Goal: Task Accomplishment & Management: Complete application form

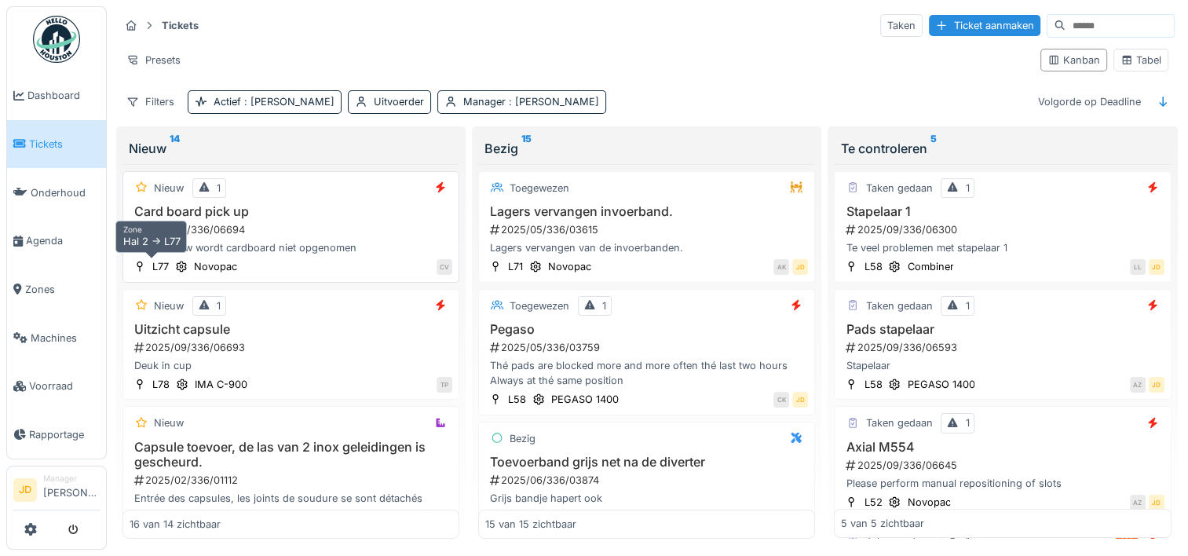
scroll to position [112, 0]
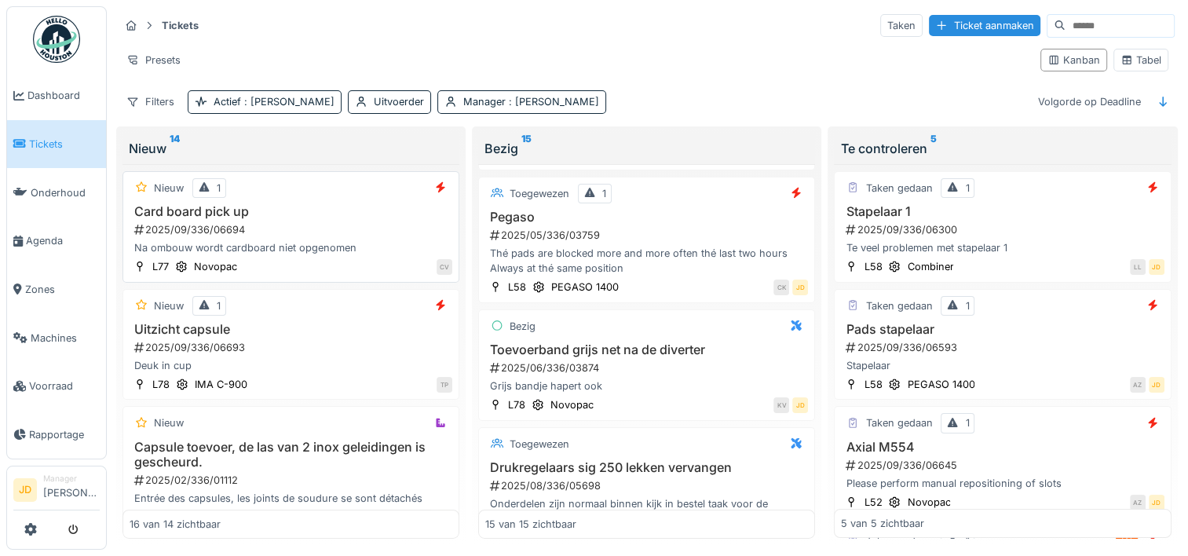
click at [307, 222] on div "2025/09/336/06694" at bounding box center [293, 229] width 320 height 15
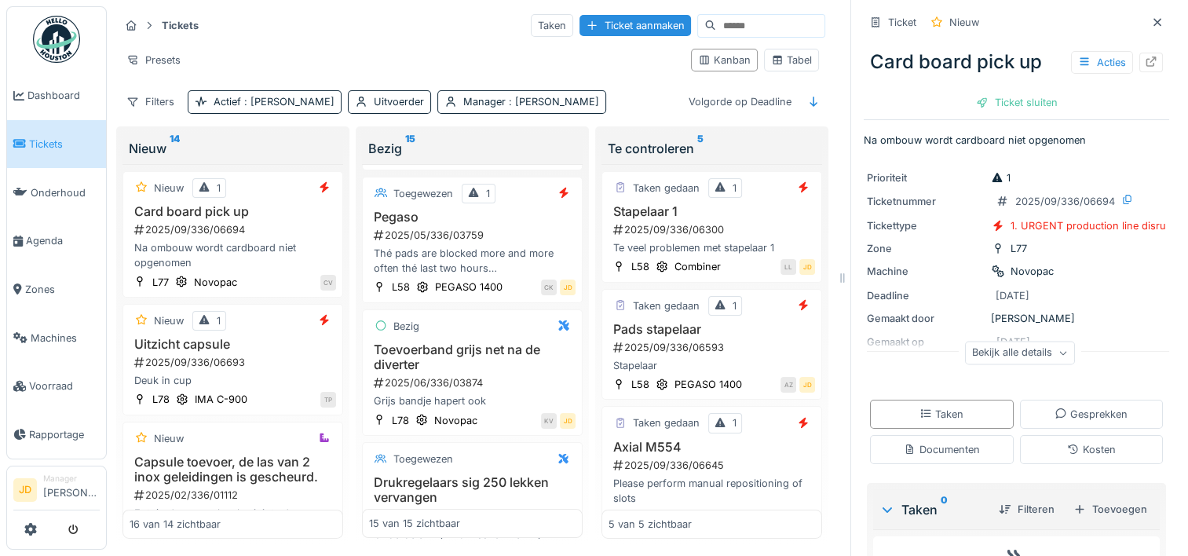
click at [993, 346] on div "Bekijk alle details" at bounding box center [1020, 353] width 110 height 23
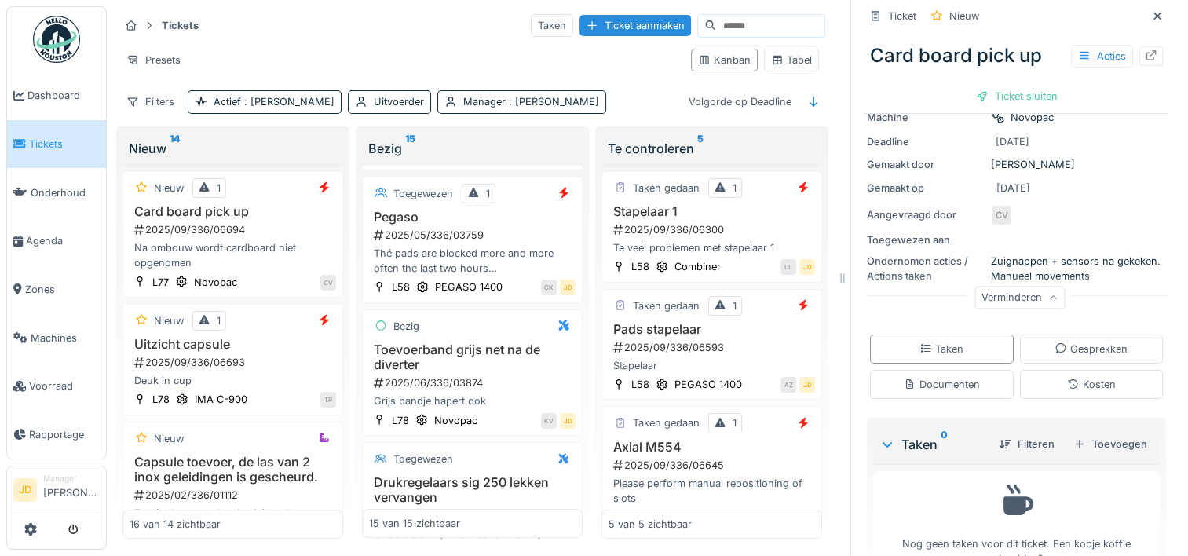
scroll to position [194, 0]
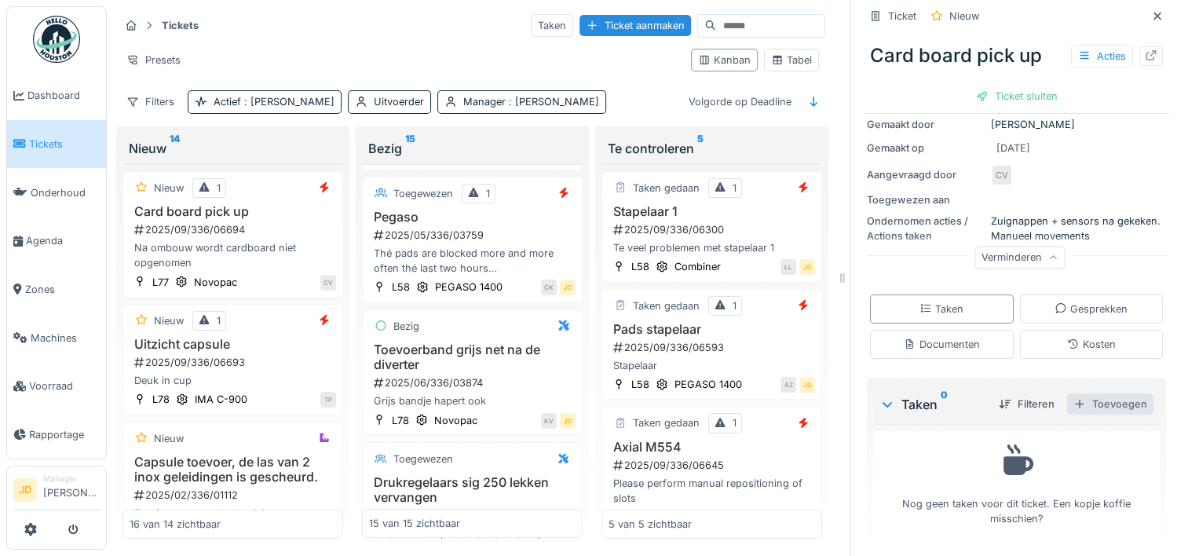
click at [1082, 404] on div "Toevoegen" at bounding box center [1110, 403] width 86 height 21
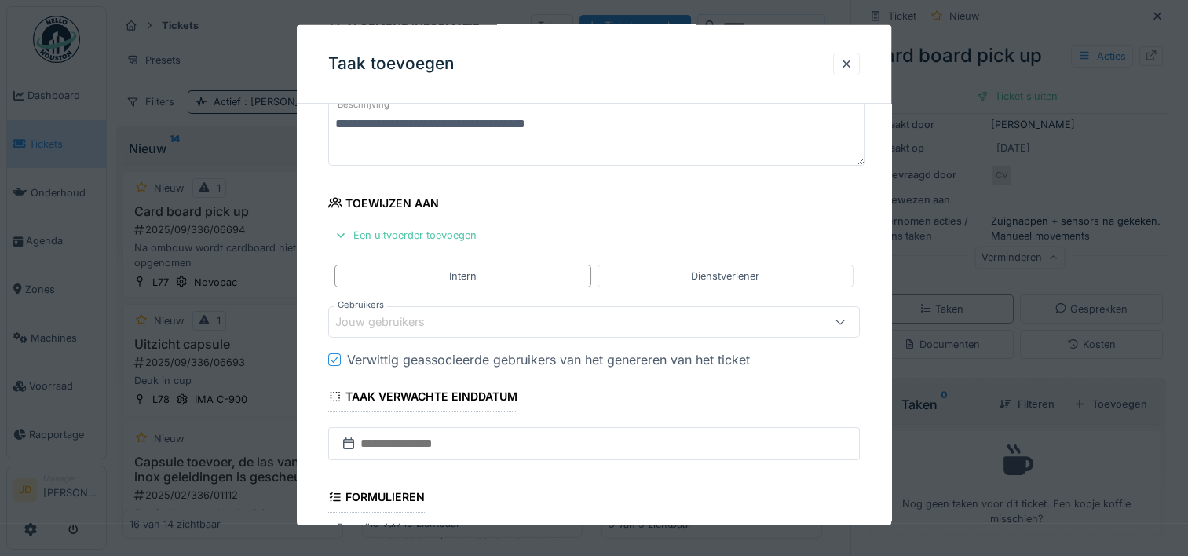
scroll to position [104, 0]
click at [439, 232] on div "Een uitvoerder toevoegen" at bounding box center [405, 234] width 155 height 21
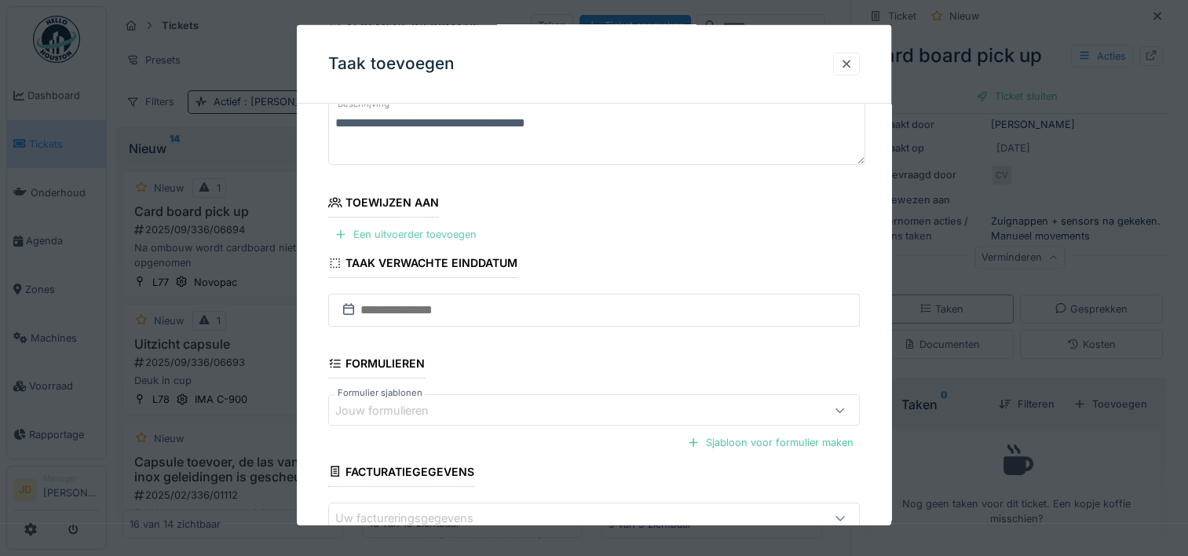
click at [427, 232] on div "Een uitvoerder toevoegen" at bounding box center [405, 234] width 155 height 21
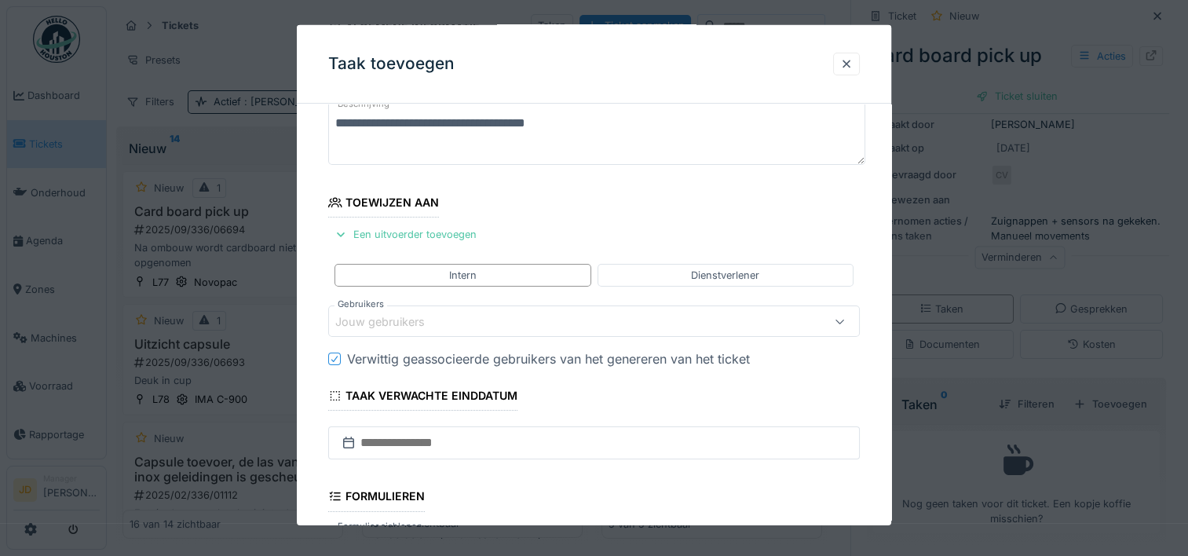
click at [412, 313] on div "Jouw gebruikers" at bounding box center [561, 321] width 453 height 17
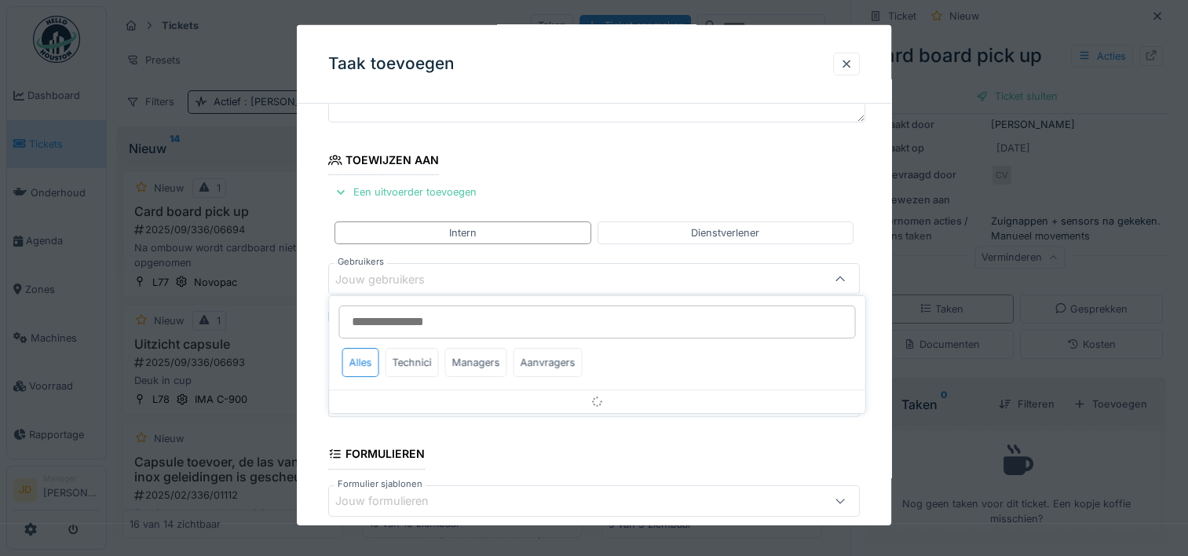
scroll to position [148, 0]
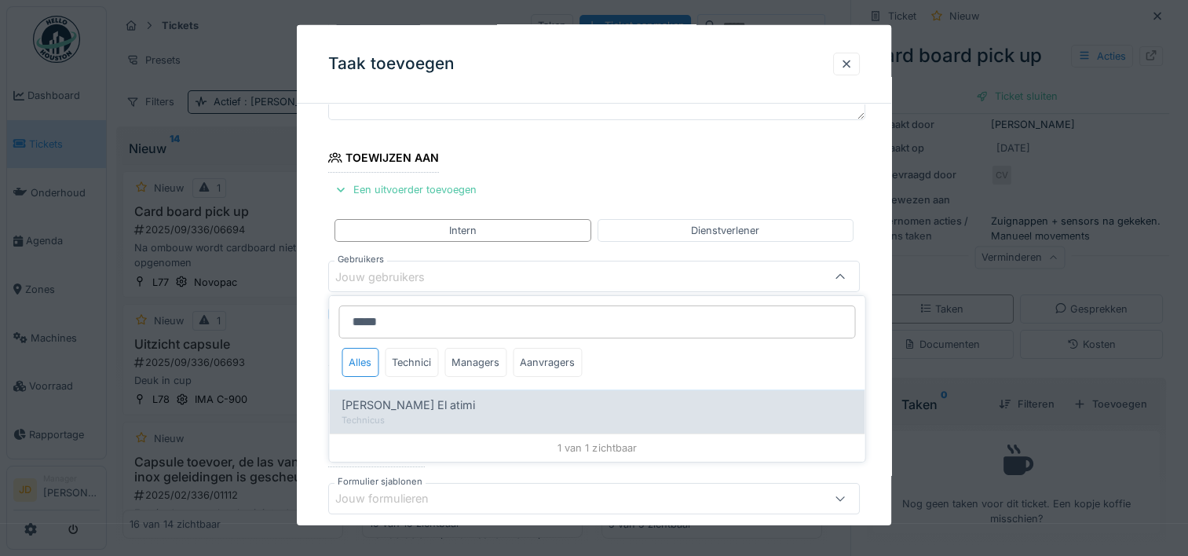
type input "*****"
click at [419, 399] on div "Karim El atimi" at bounding box center [597, 405] width 510 height 17
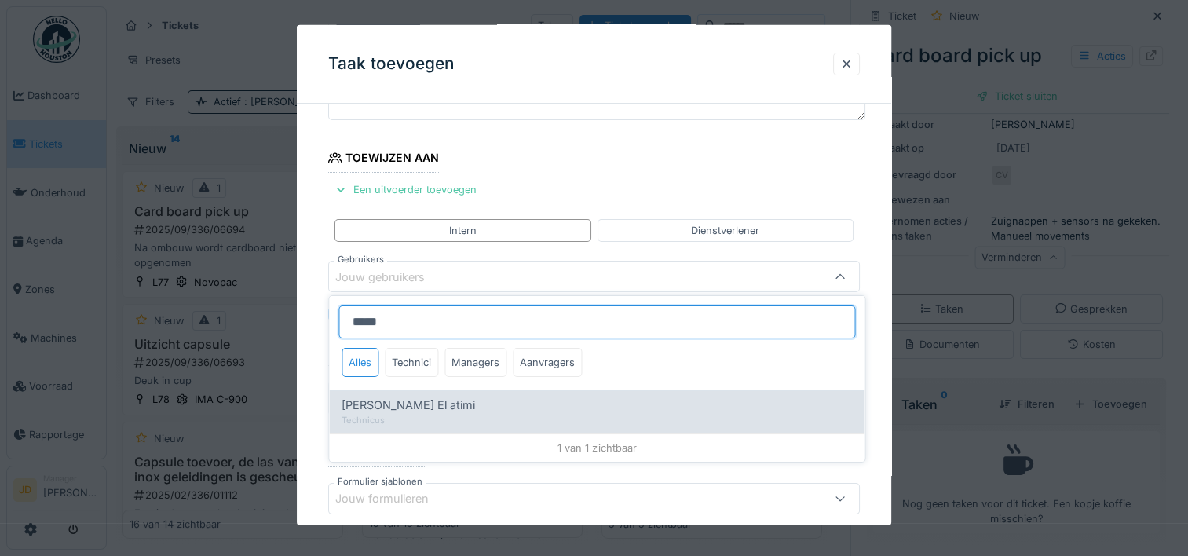
type input "****"
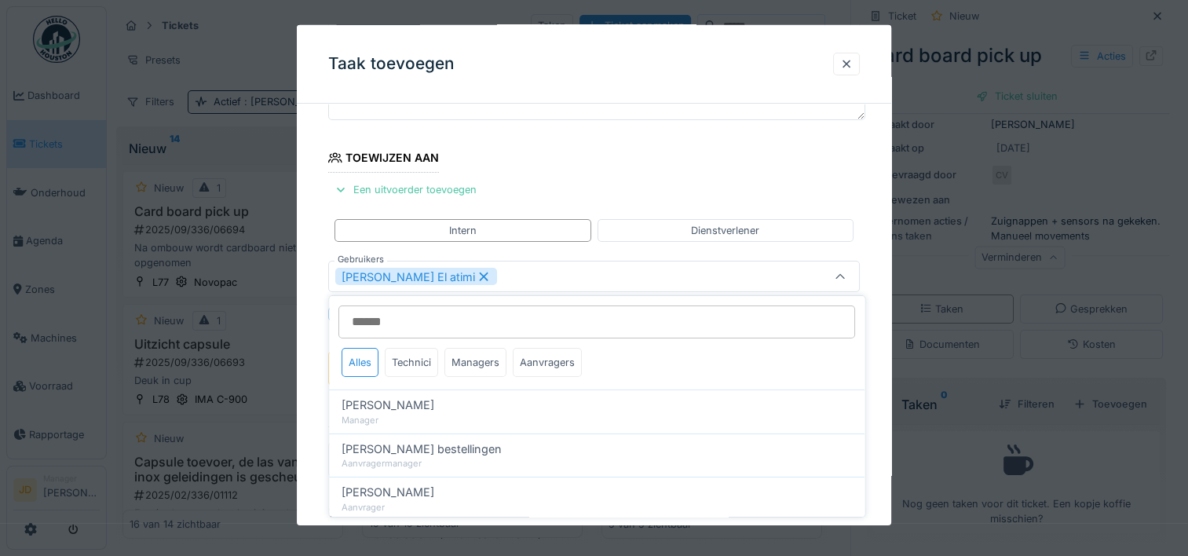
click at [852, 269] on div at bounding box center [841, 277] width 38 height 30
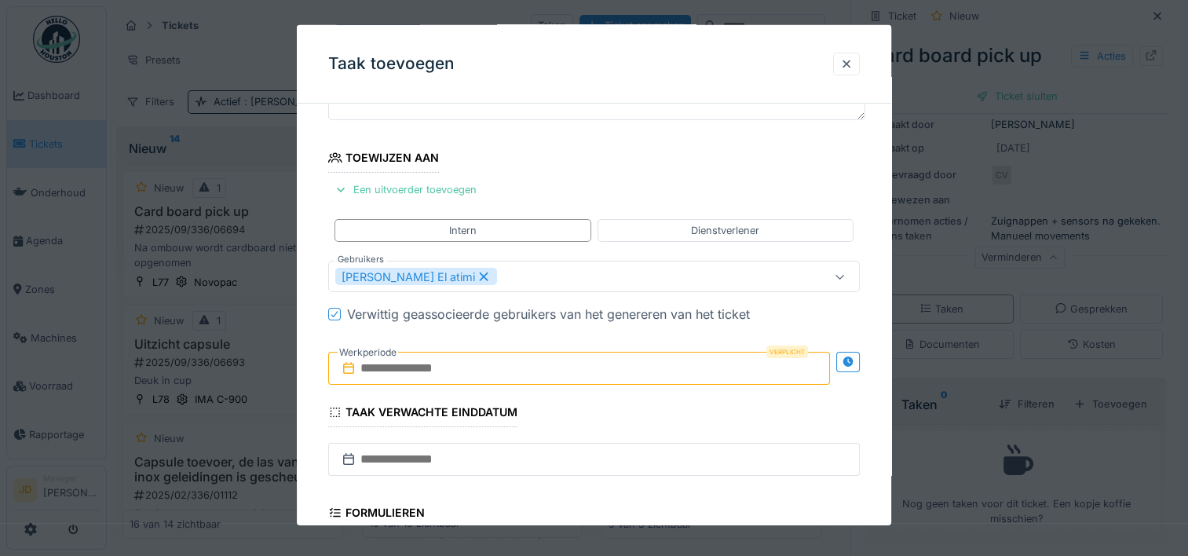
click at [427, 368] on input "text" at bounding box center [579, 368] width 502 height 33
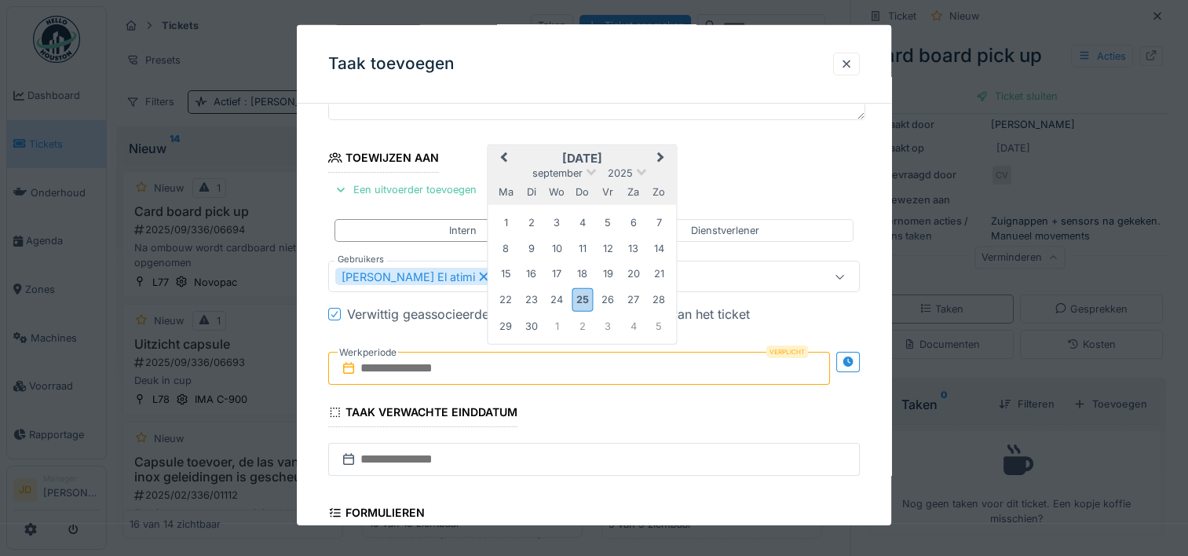
click at [620, 159] on h2 "september 2025" at bounding box center [583, 159] width 188 height 14
click at [576, 298] on div "25" at bounding box center [582, 299] width 21 height 23
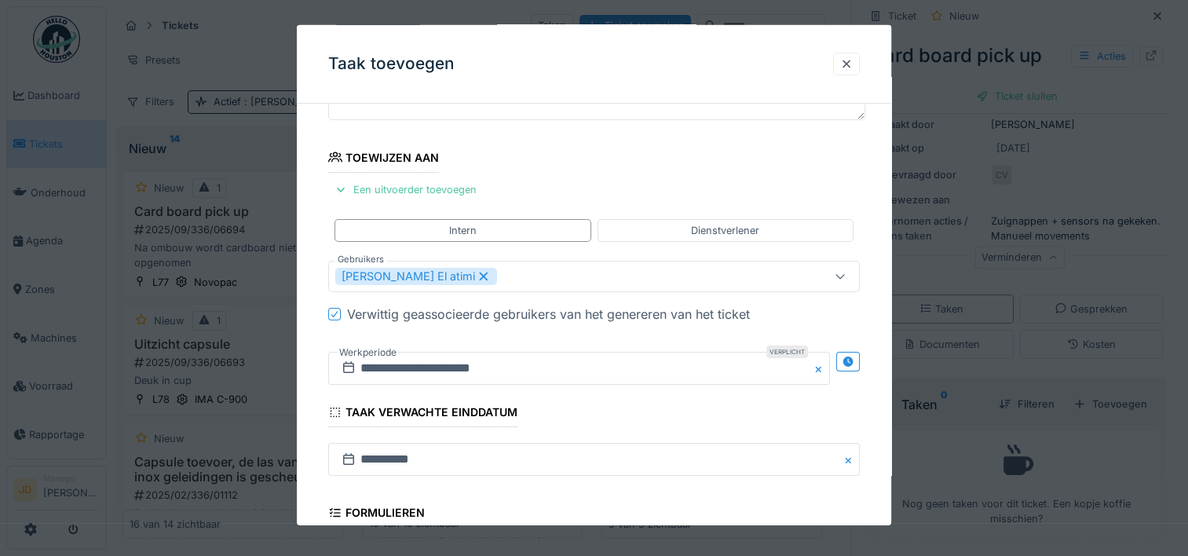
scroll to position [393, 0]
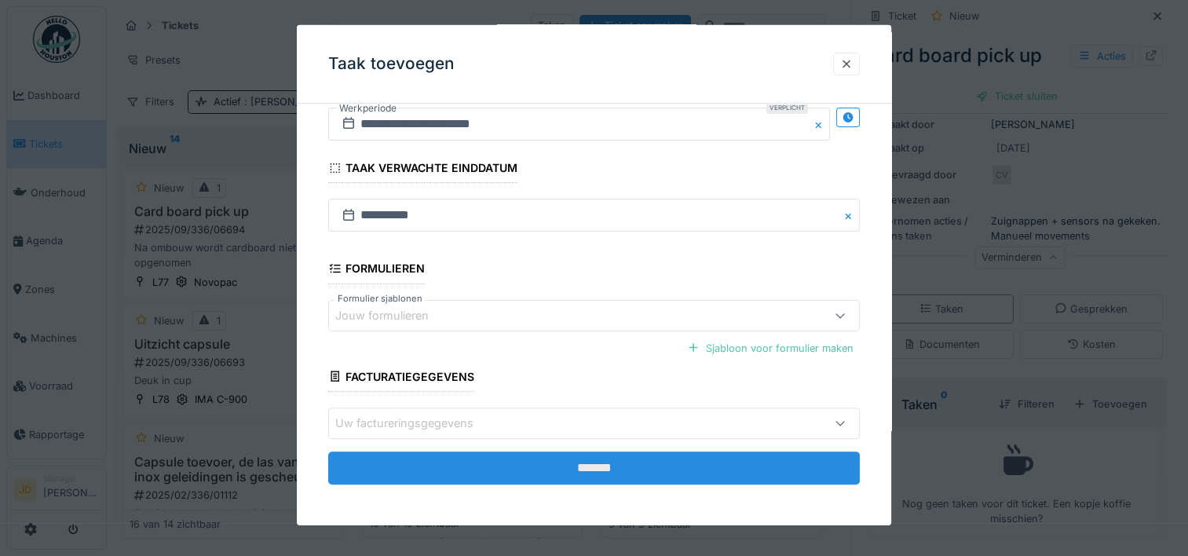
click at [595, 457] on input "*******" at bounding box center [594, 468] width 532 height 33
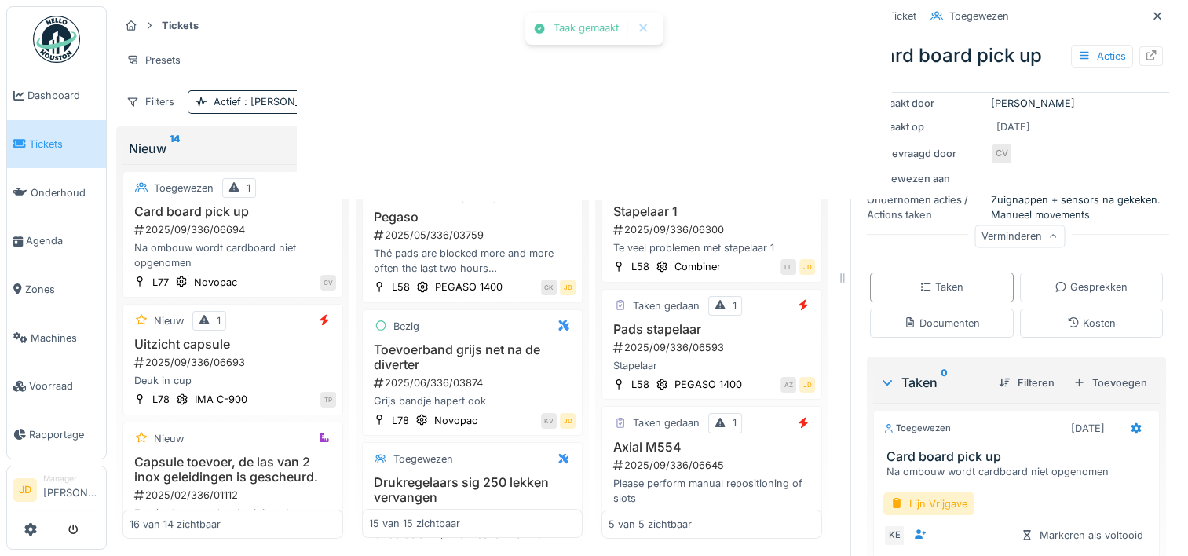
scroll to position [173, 0]
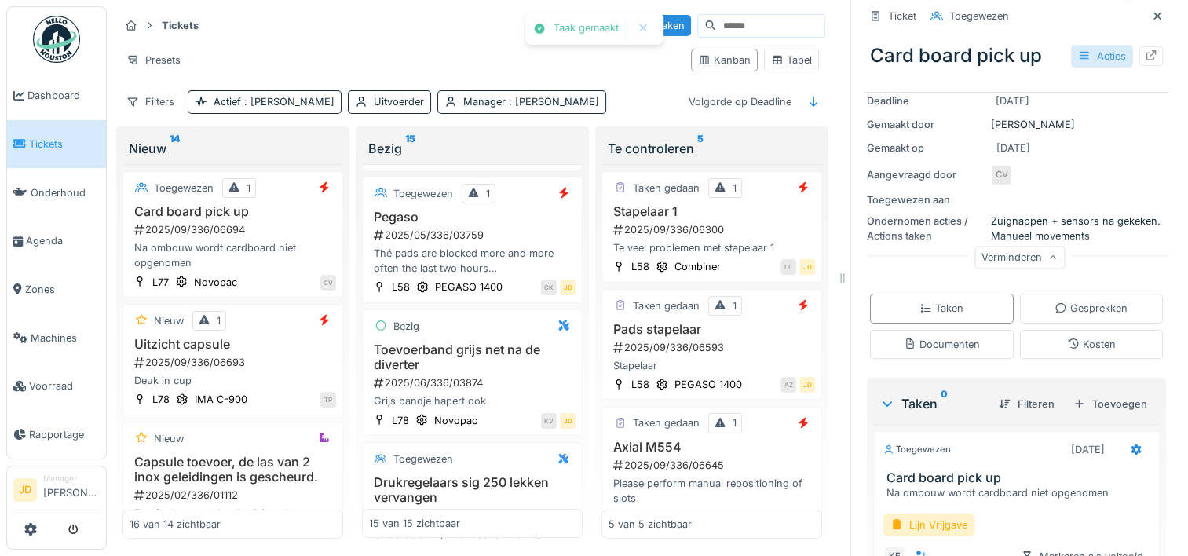
click at [1078, 57] on icon at bounding box center [1084, 55] width 13 height 10
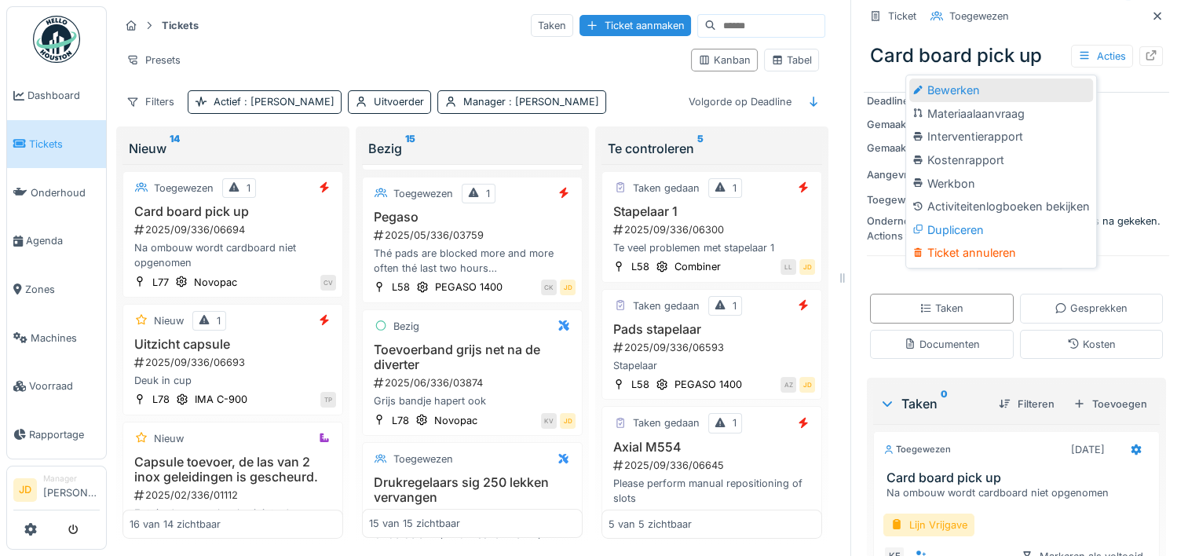
click at [1046, 90] on div "Bewerken" at bounding box center [1001, 91] width 184 height 24
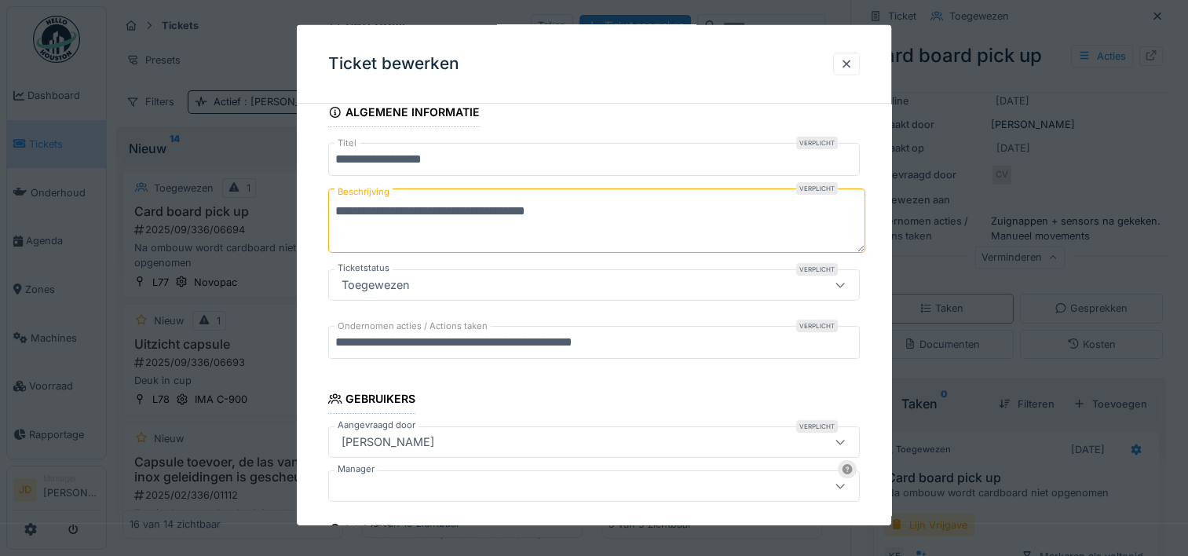
scroll to position [112, 0]
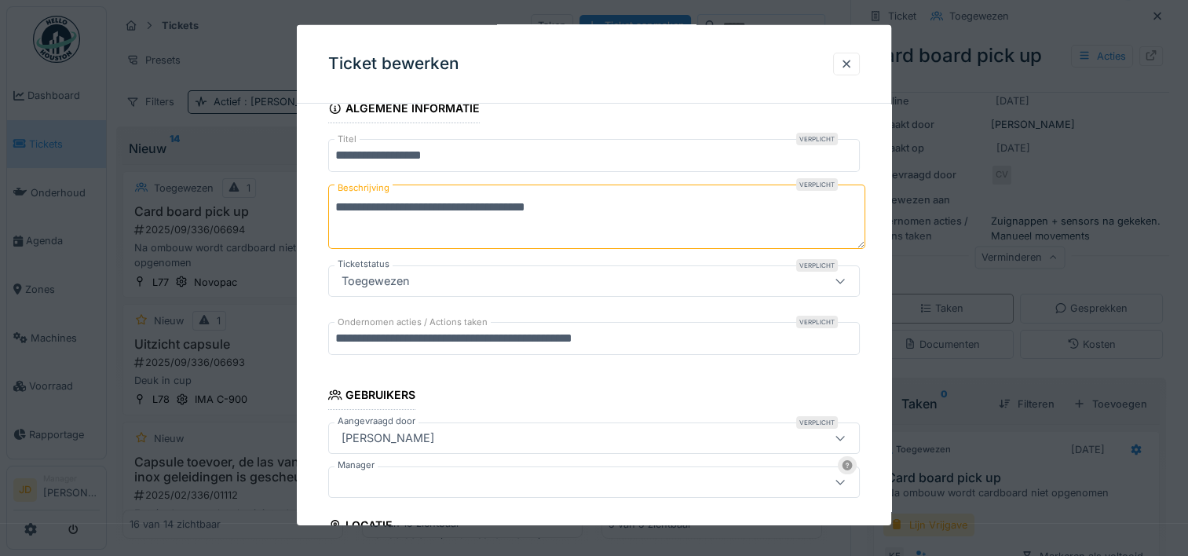
click at [399, 470] on div at bounding box center [594, 482] width 532 height 31
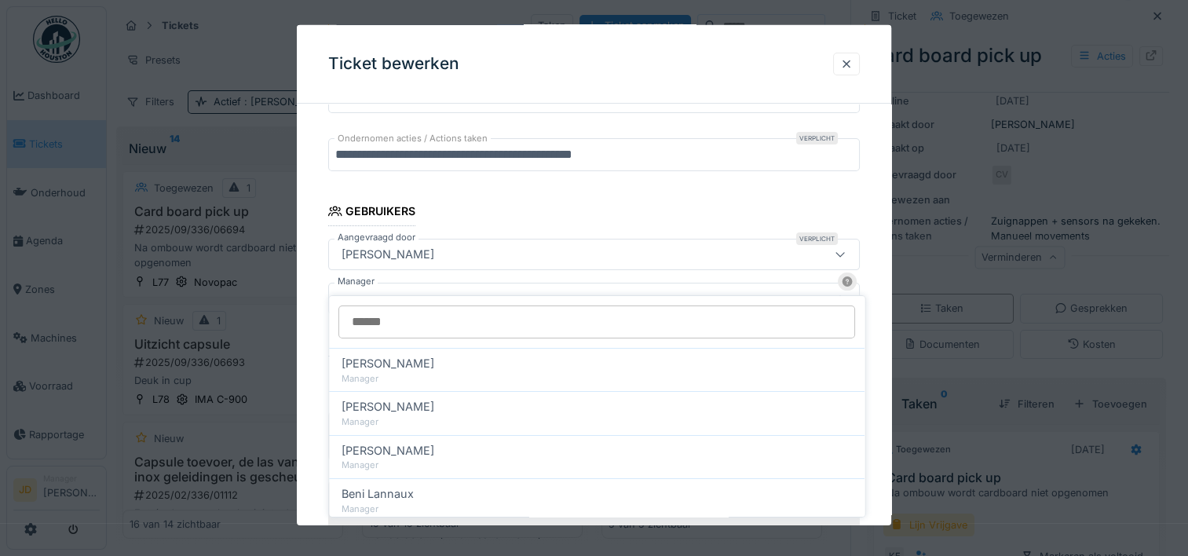
scroll to position [317, 0]
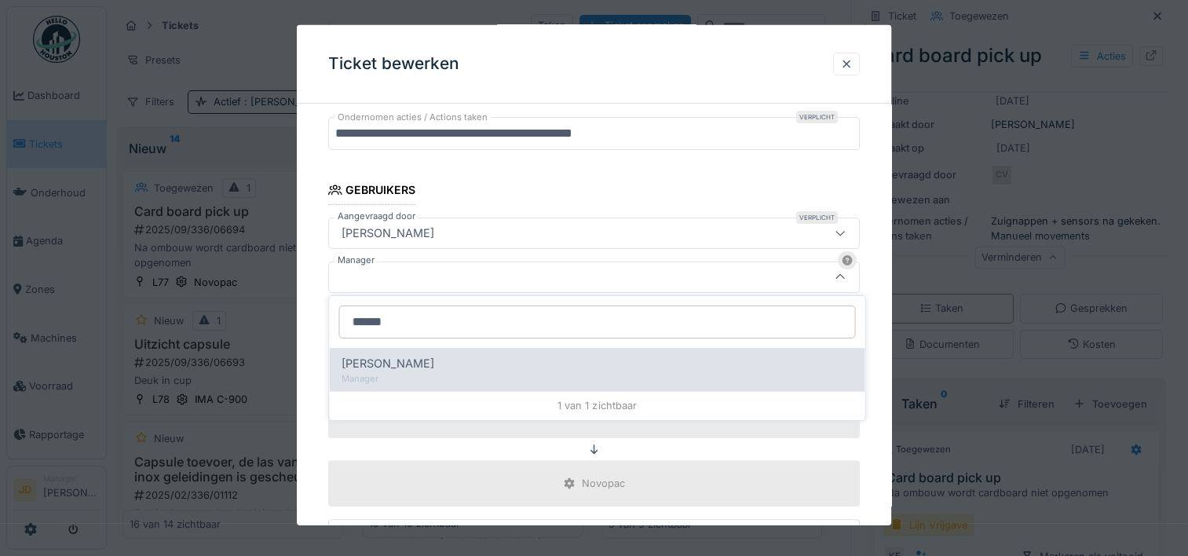
type input "******"
click at [524, 372] on div "Manager" at bounding box center [597, 378] width 510 height 13
type input "****"
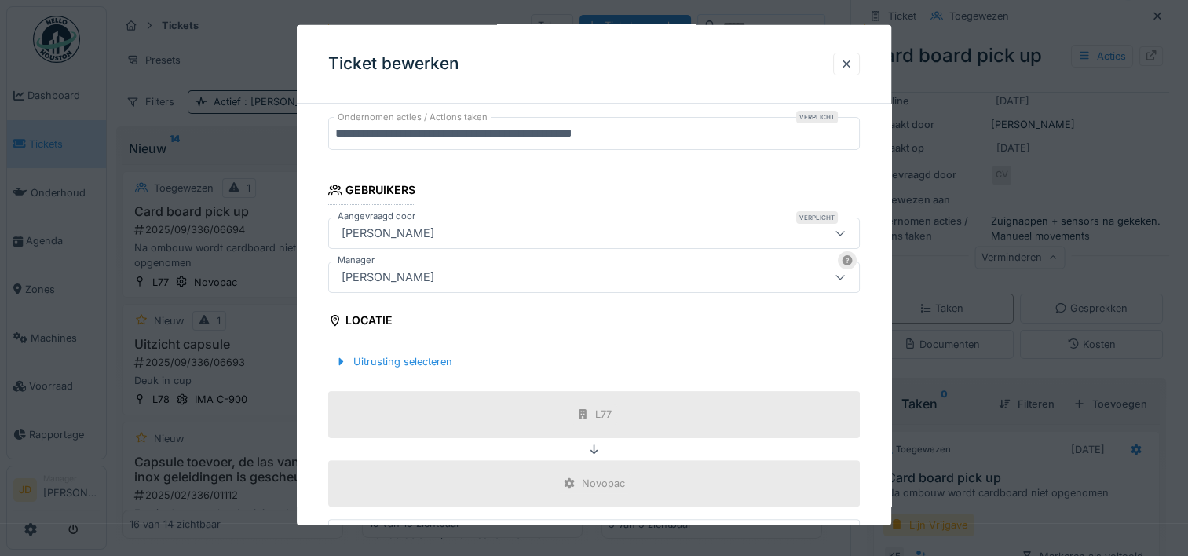
scroll to position [551, 0]
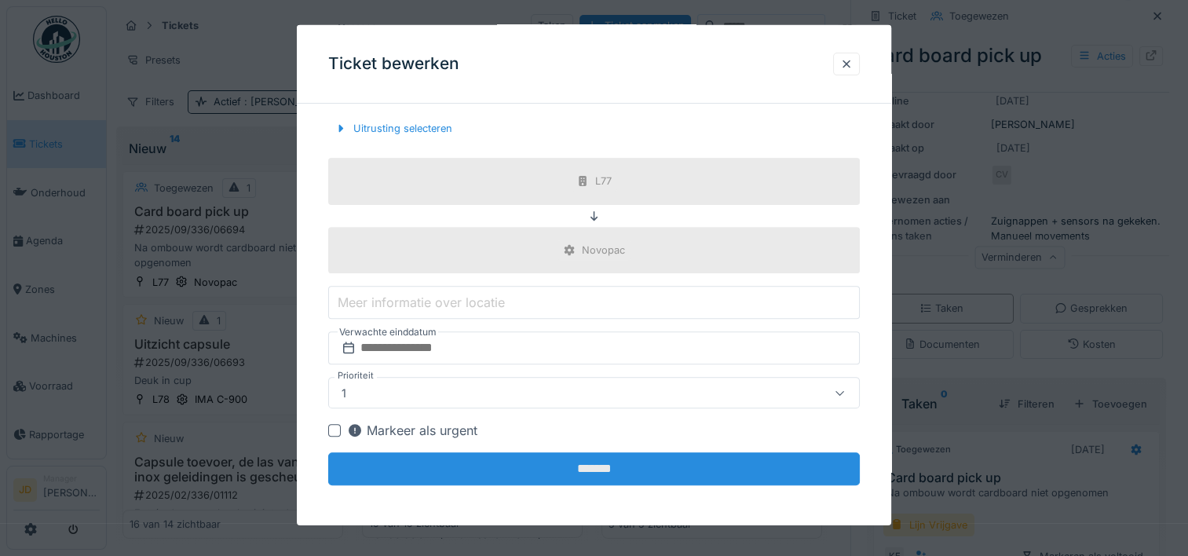
click at [558, 481] on input "*******" at bounding box center [594, 468] width 532 height 33
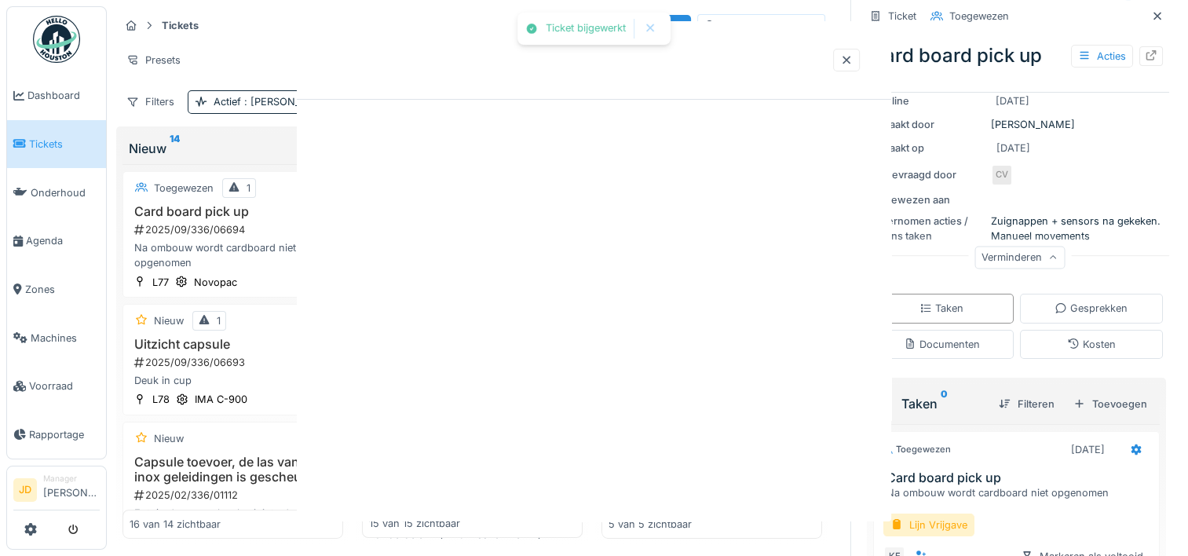
scroll to position [0, 0]
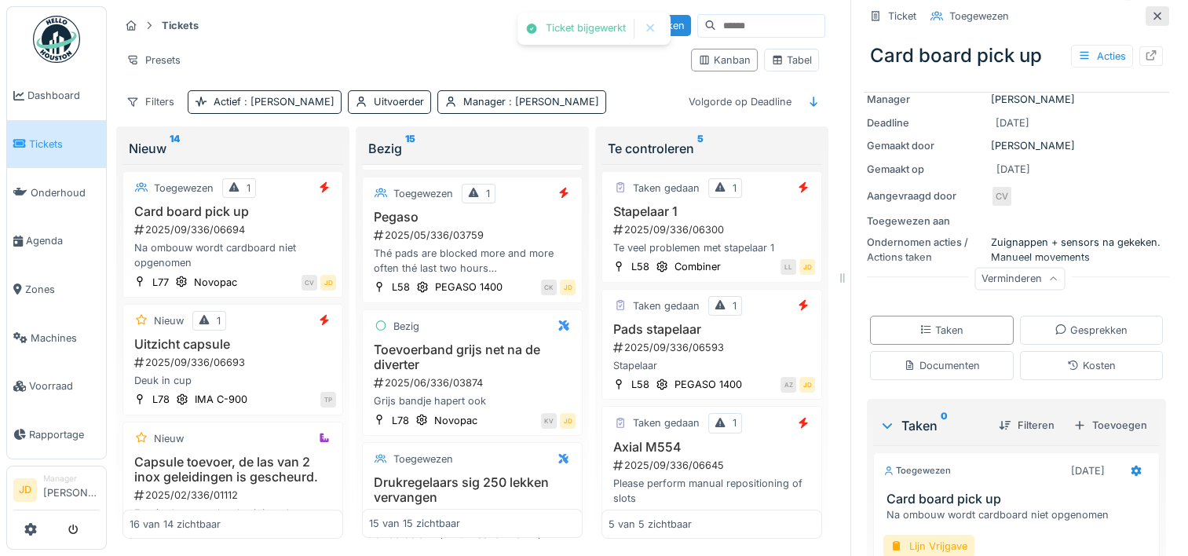
click at [1151, 20] on icon at bounding box center [1157, 16] width 13 height 10
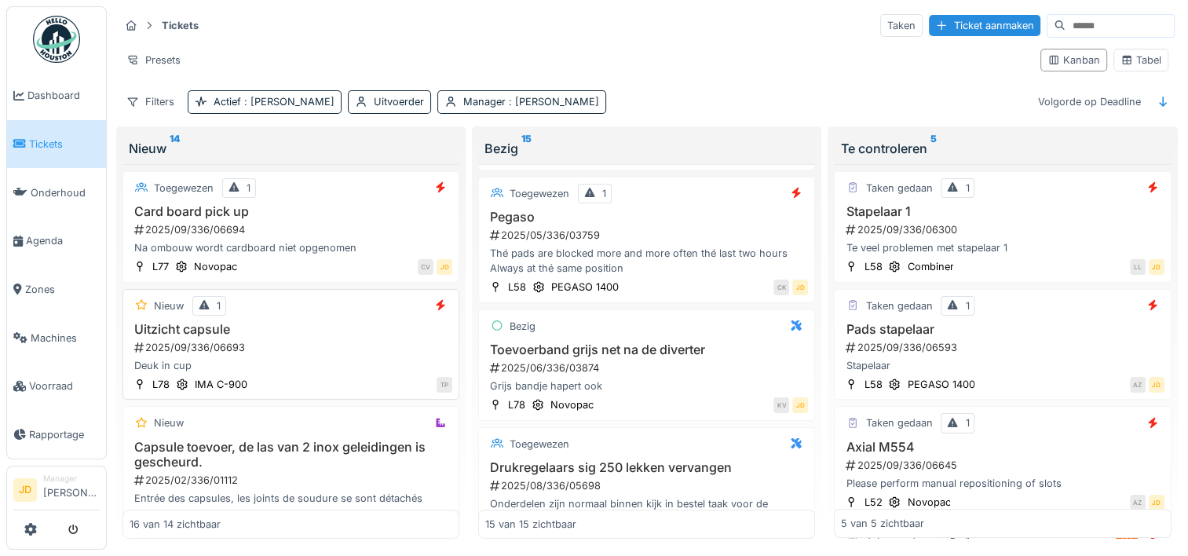
click at [345, 344] on div "2025/09/336/06693" at bounding box center [293, 347] width 320 height 15
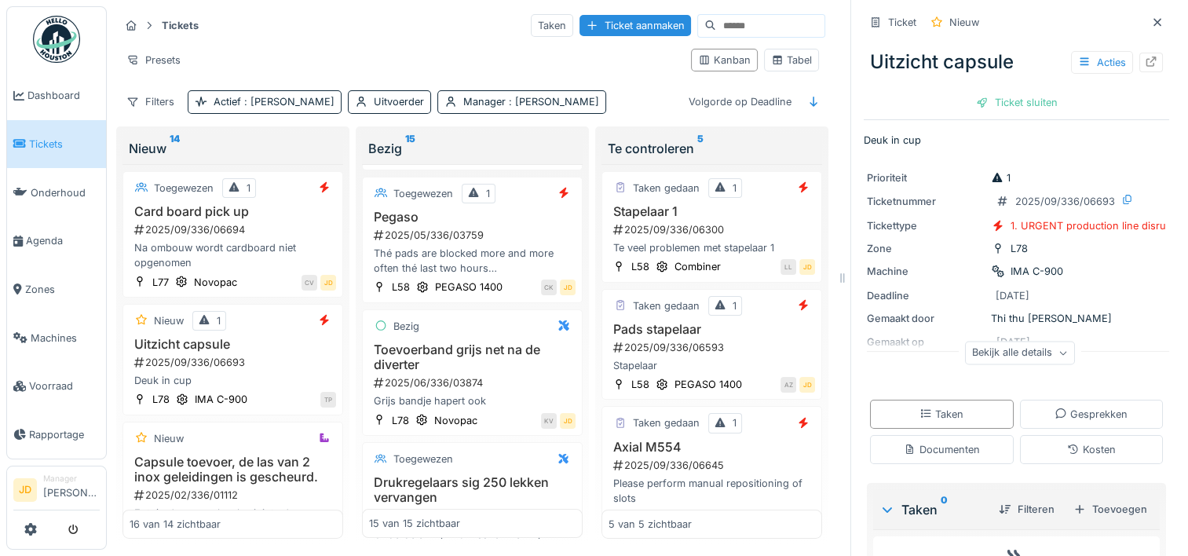
scroll to position [108, 0]
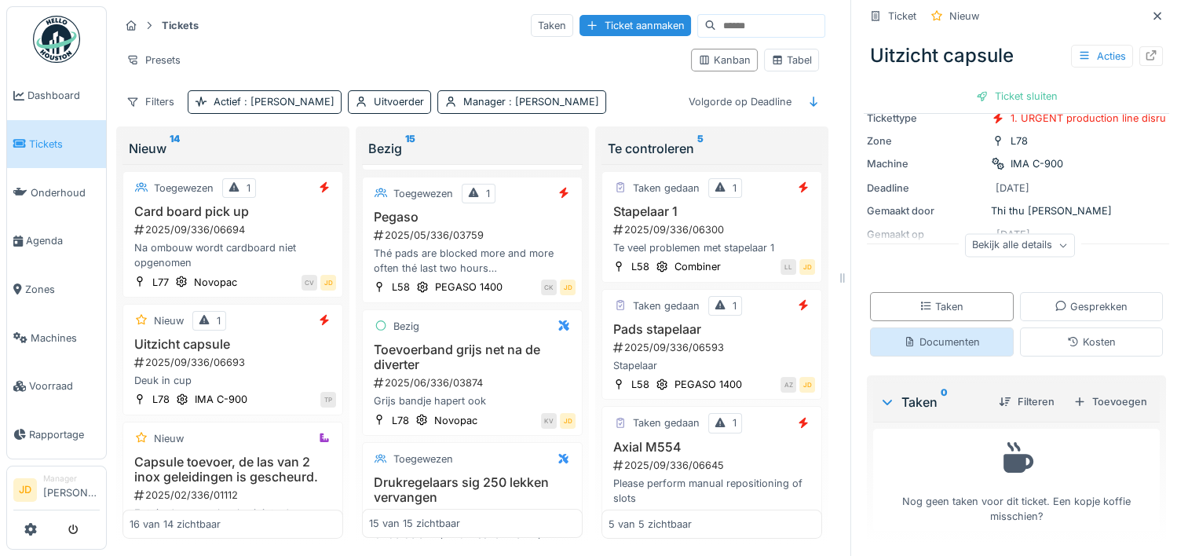
click at [931, 346] on div "Documenten" at bounding box center [942, 342] width 76 height 15
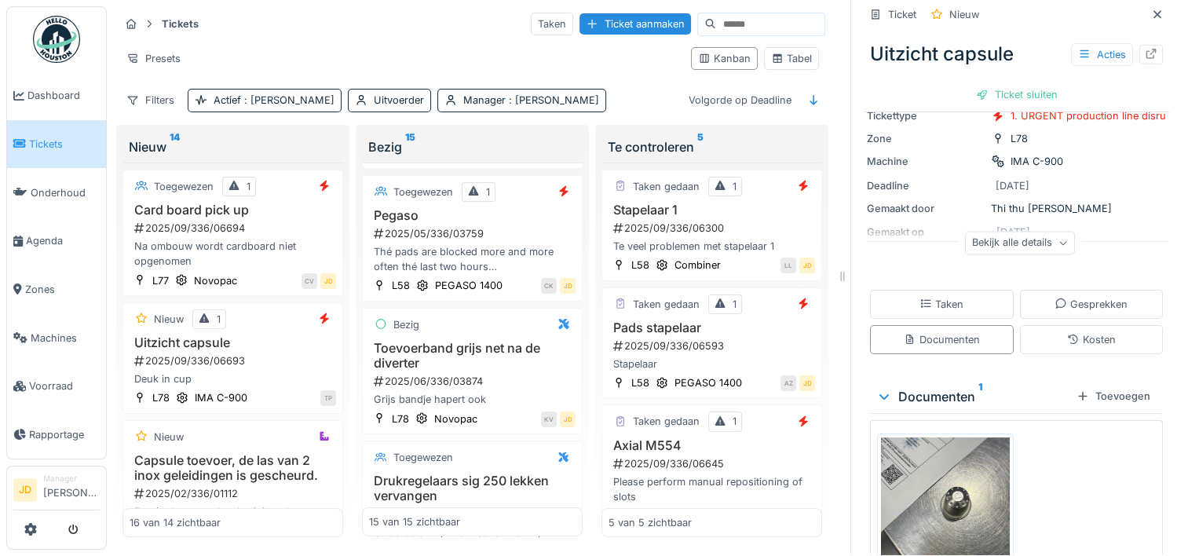
scroll to position [236, 0]
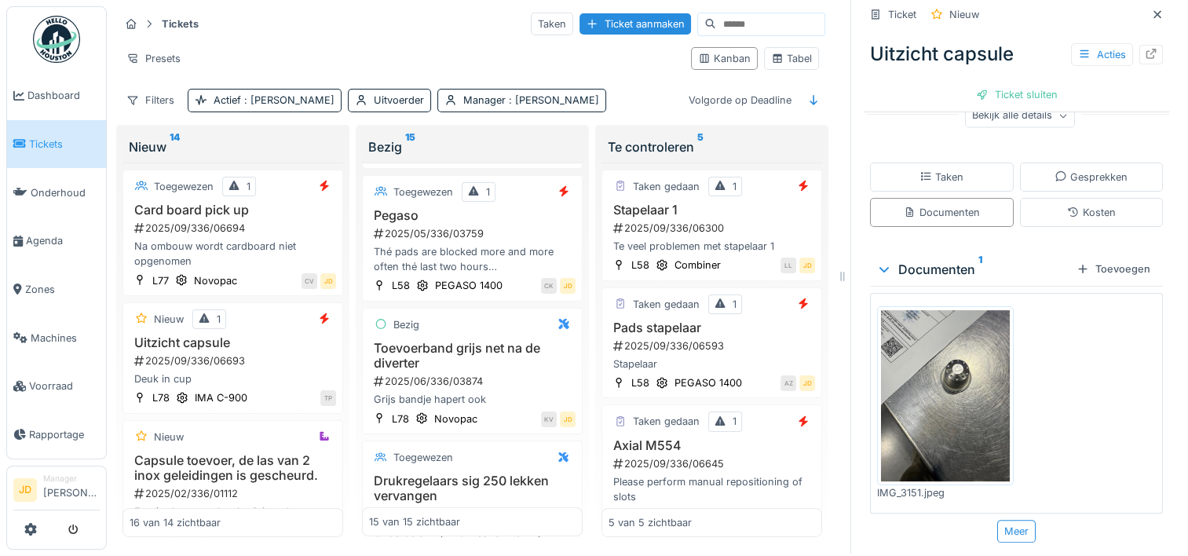
click at [929, 378] on img at bounding box center [945, 395] width 129 height 171
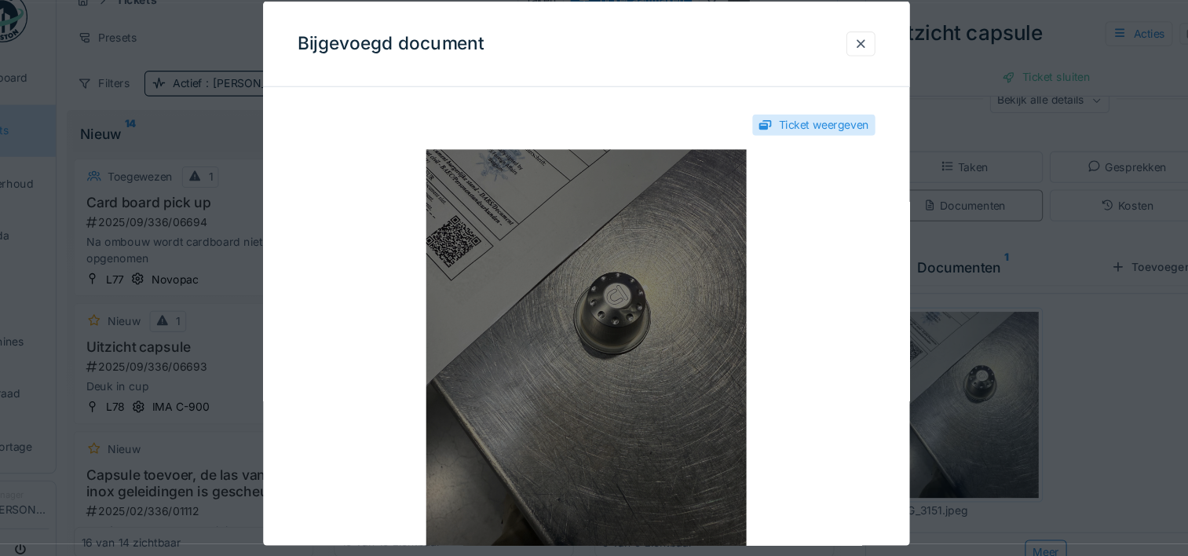
scroll to position [13, 0]
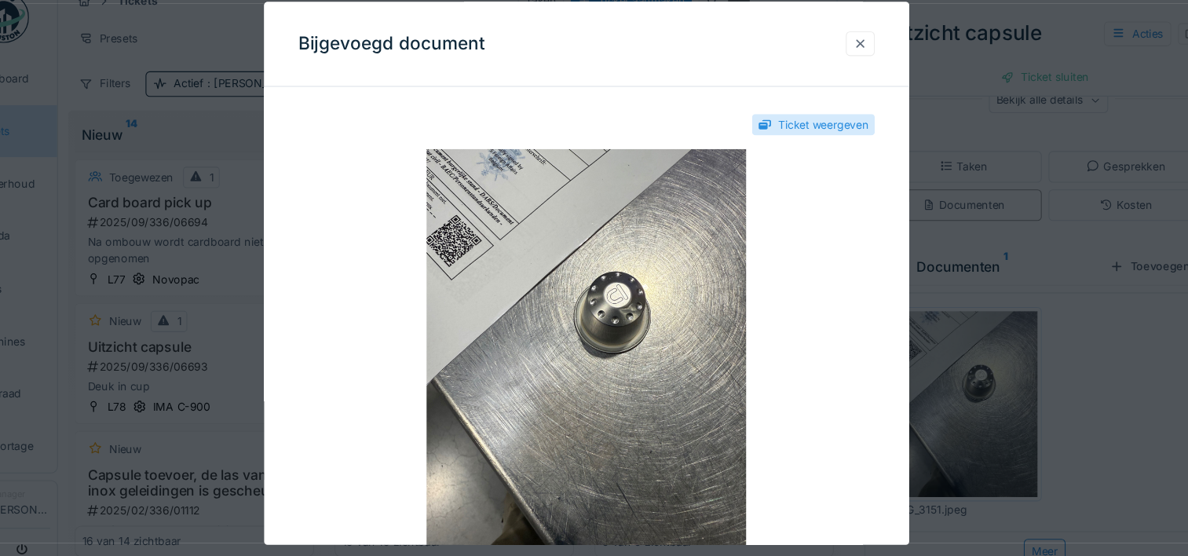
click at [843, 61] on div at bounding box center [846, 64] width 27 height 23
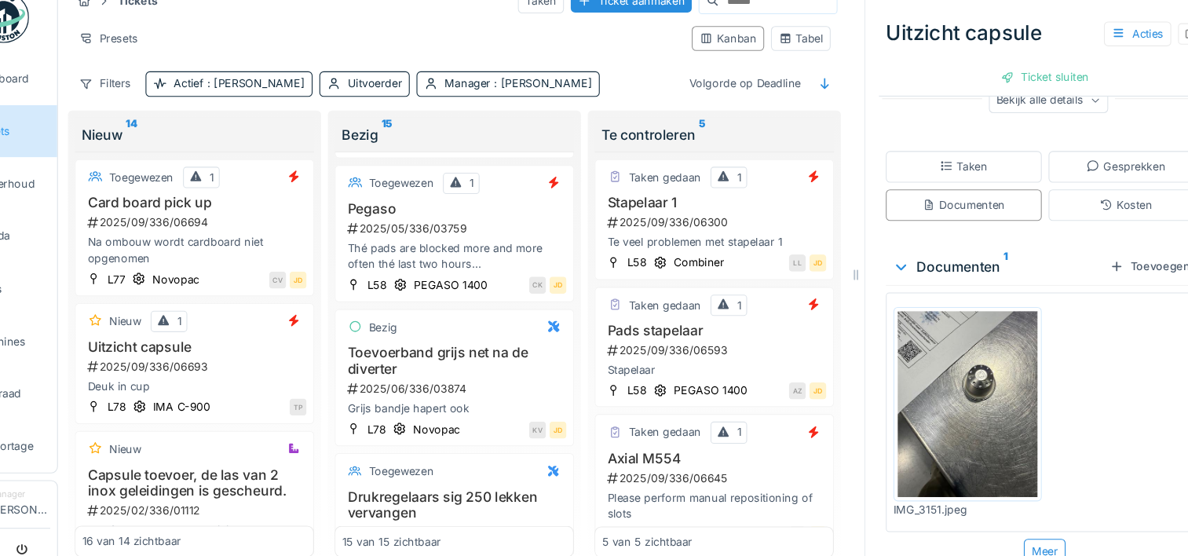
scroll to position [0, 0]
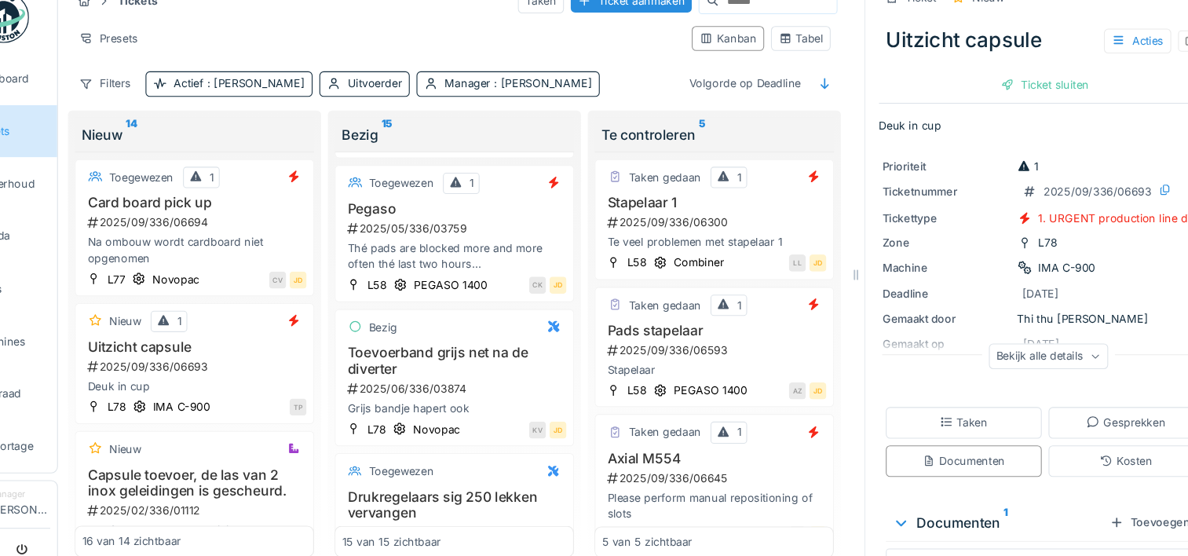
click at [1018, 342] on div "Bekijk alle details" at bounding box center [1020, 351] width 110 height 23
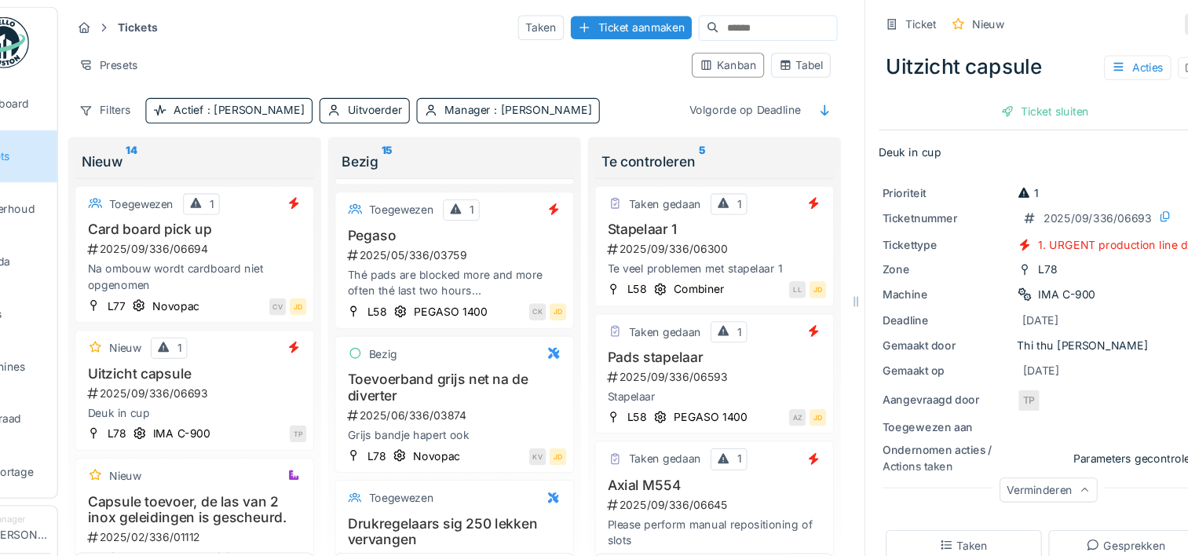
click at [1151, 24] on icon at bounding box center [1157, 22] width 13 height 10
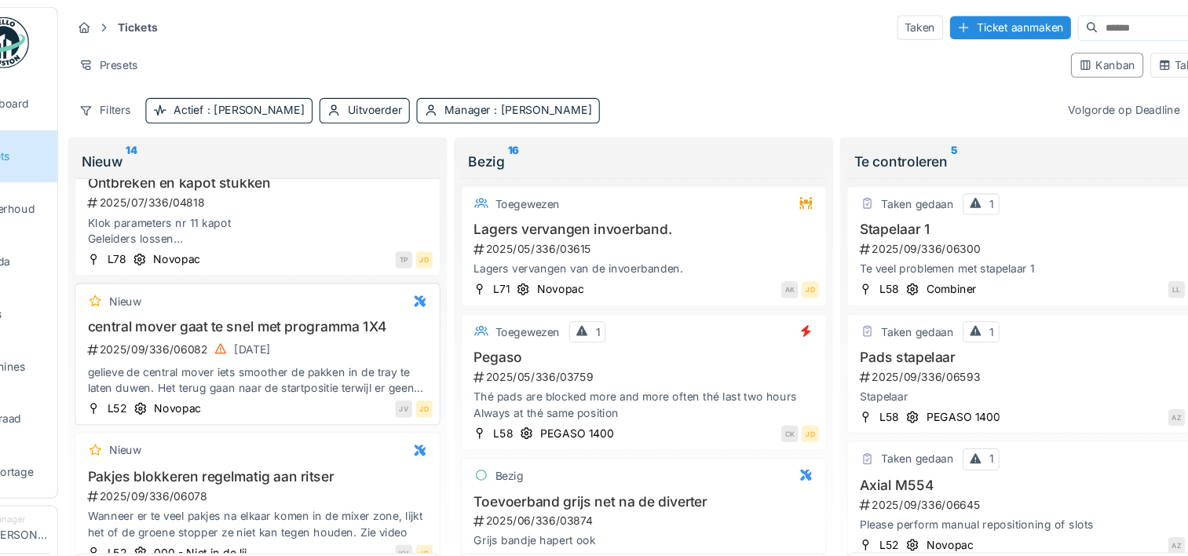
scroll to position [723, 0]
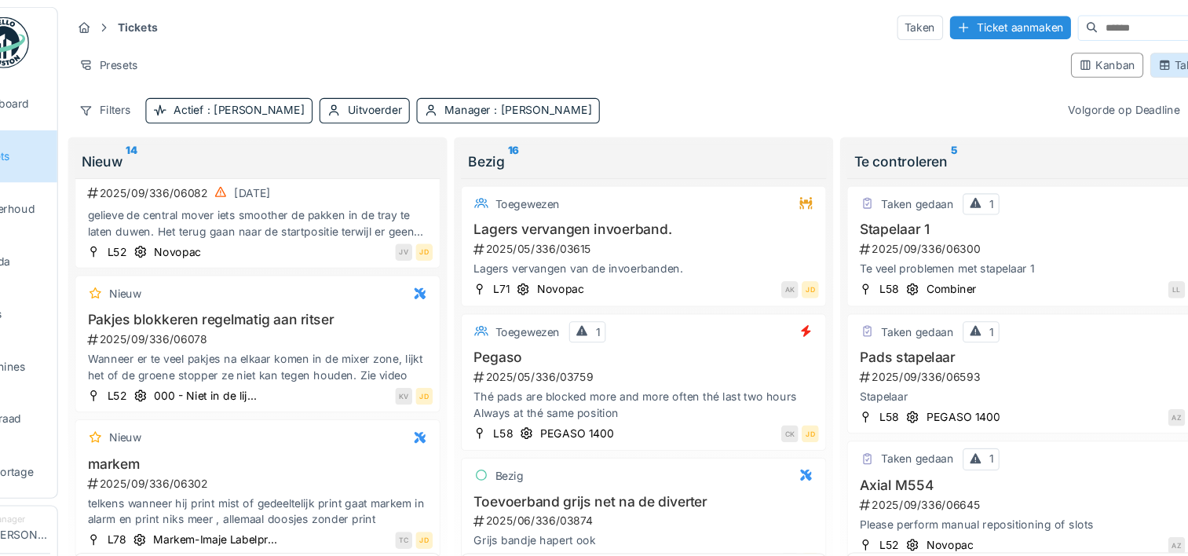
click at [1122, 61] on div "Tabel" at bounding box center [1141, 60] width 41 height 15
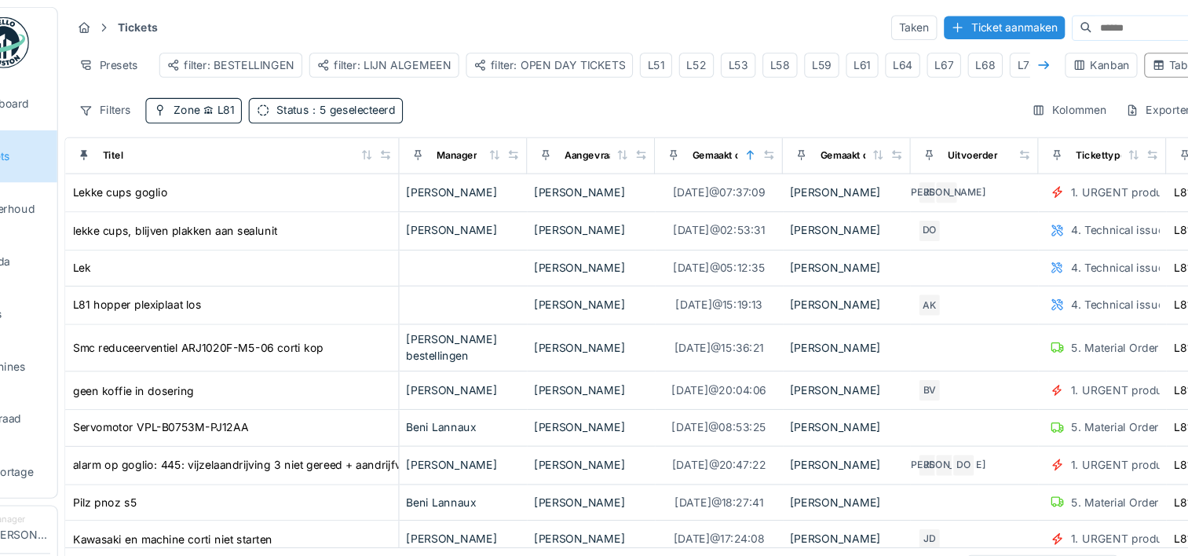
click at [1011, 59] on icon at bounding box center [1016, 61] width 10 height 8
click at [926, 59] on div "L78" at bounding box center [928, 60] width 17 height 15
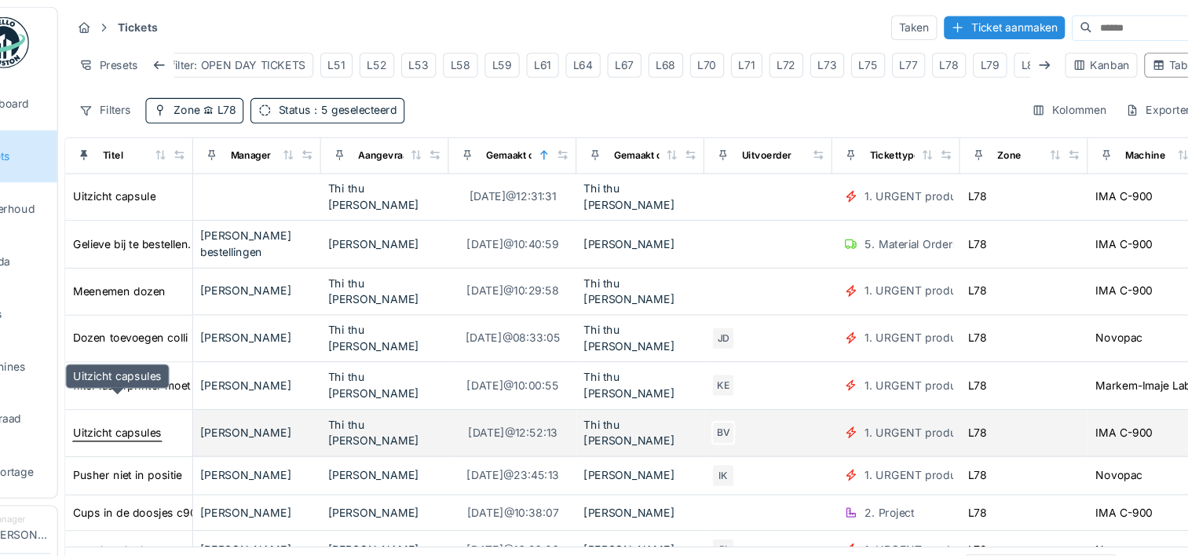
click at [181, 391] on div "Uitzicht capsules" at bounding box center [162, 398] width 82 height 15
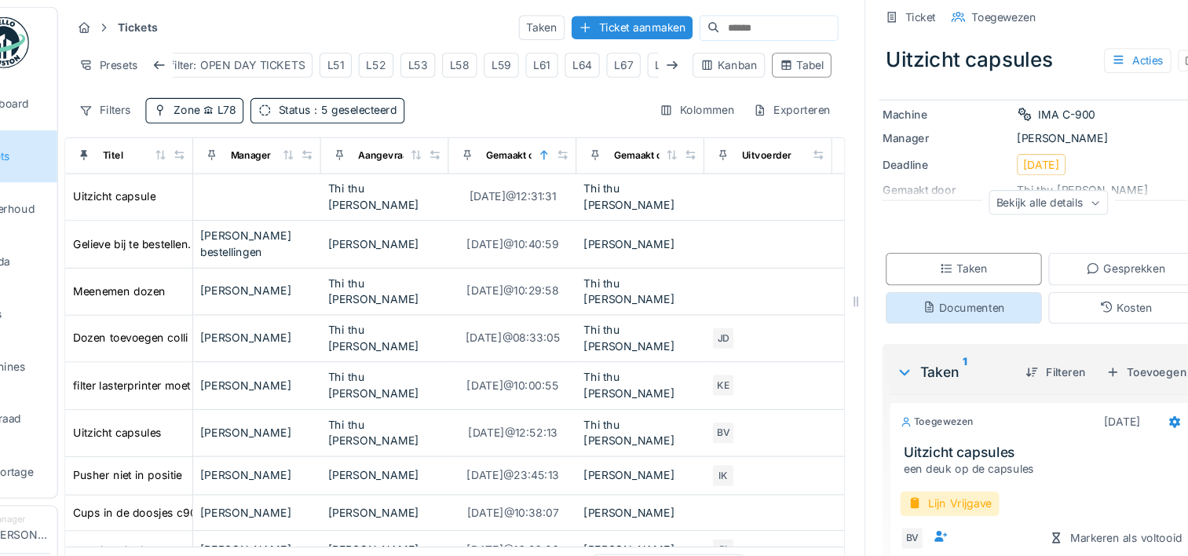
click at [933, 284] on div "Documenten" at bounding box center [942, 283] width 76 height 15
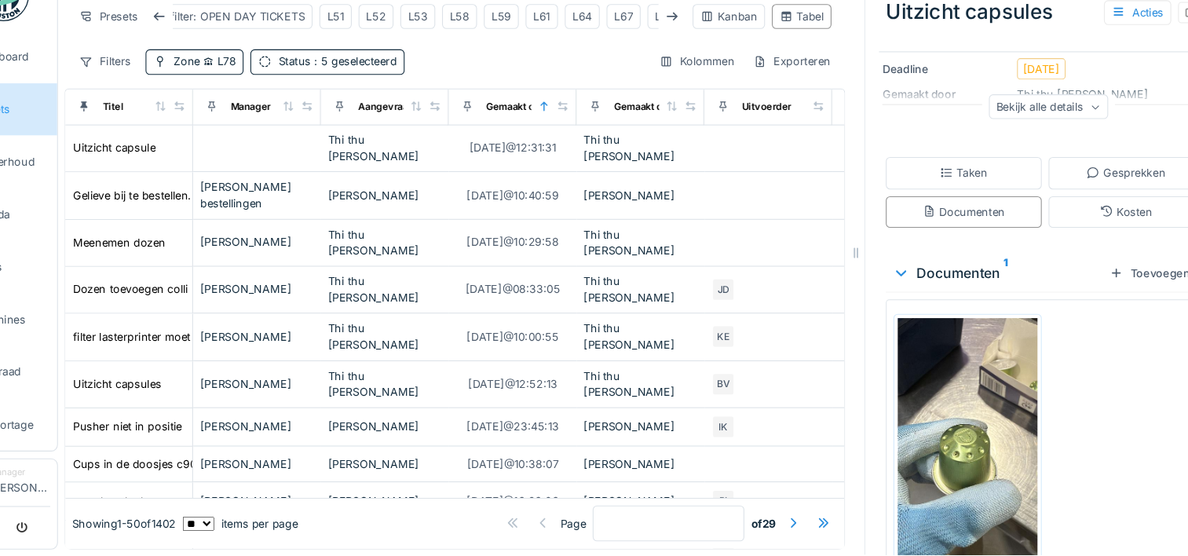
scroll to position [269, 0]
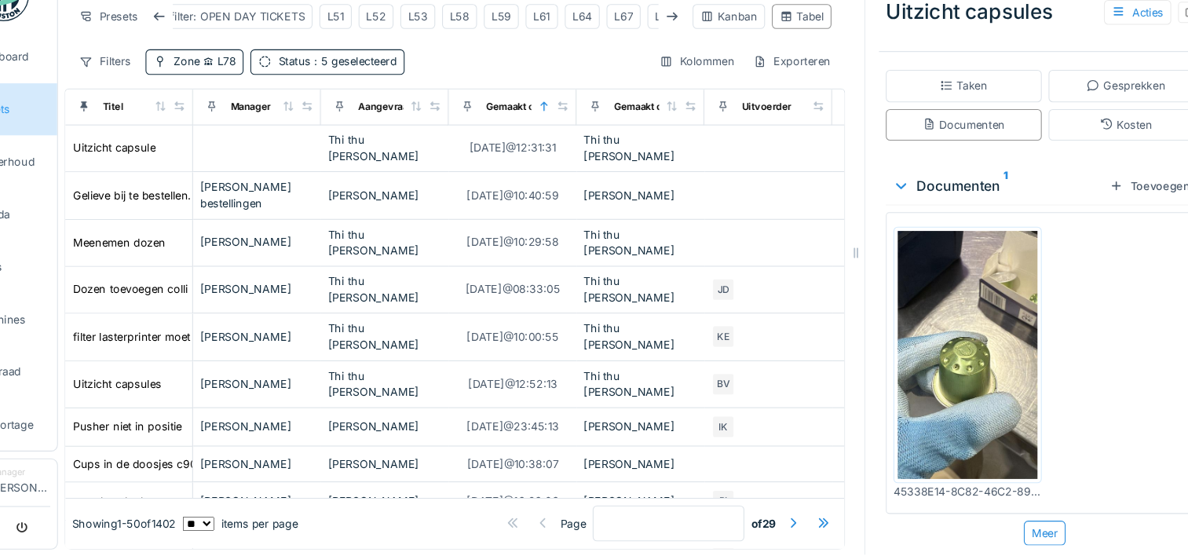
click at [950, 366] on img at bounding box center [945, 370] width 129 height 229
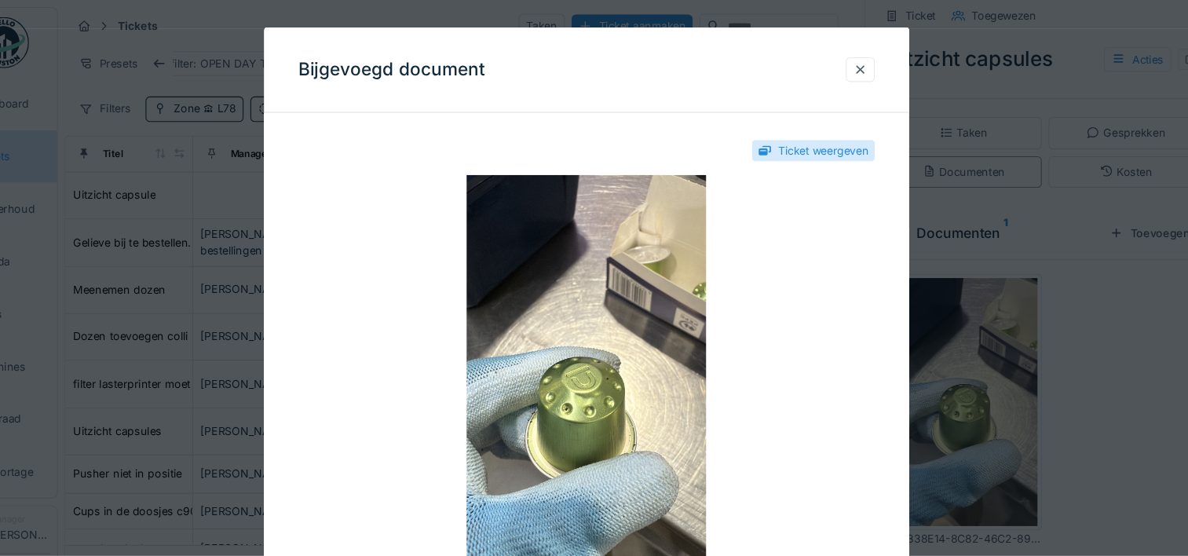
scroll to position [72, 0]
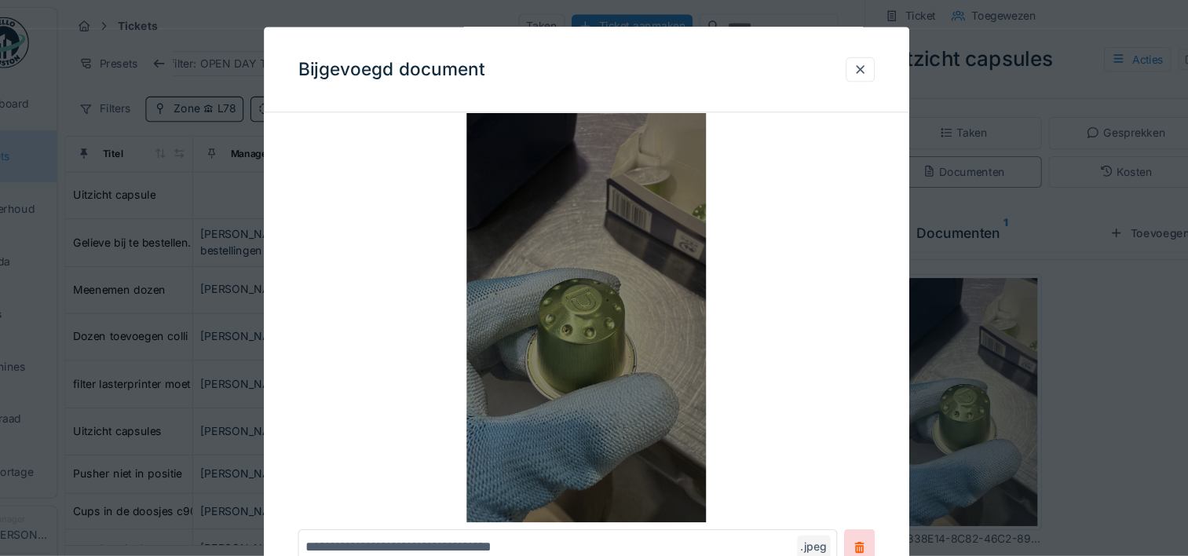
click at [586, 319] on img at bounding box center [594, 285] width 532 height 393
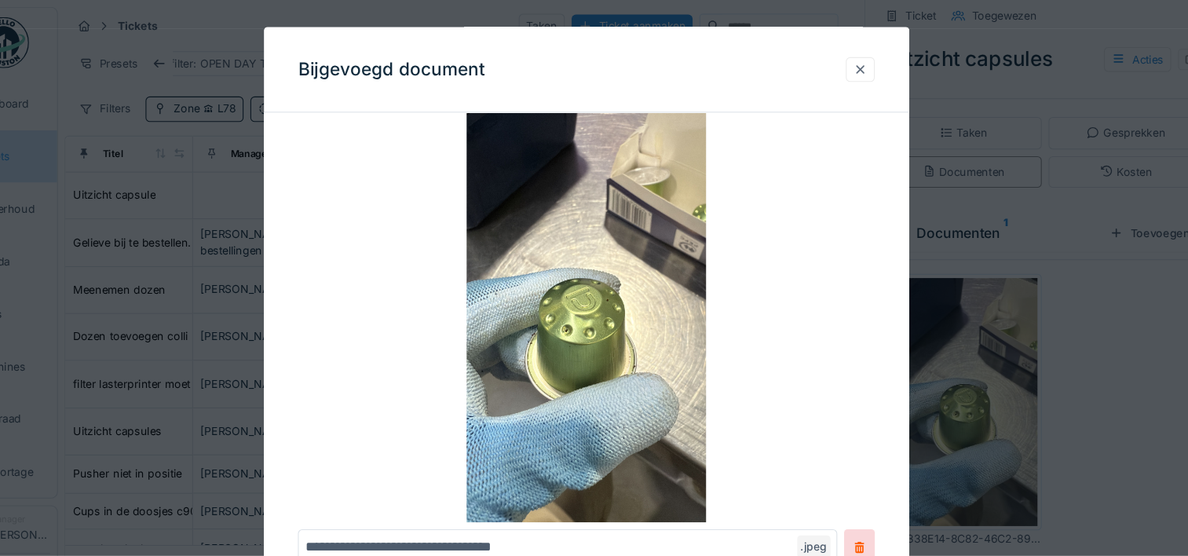
click at [851, 62] on div at bounding box center [846, 64] width 13 height 15
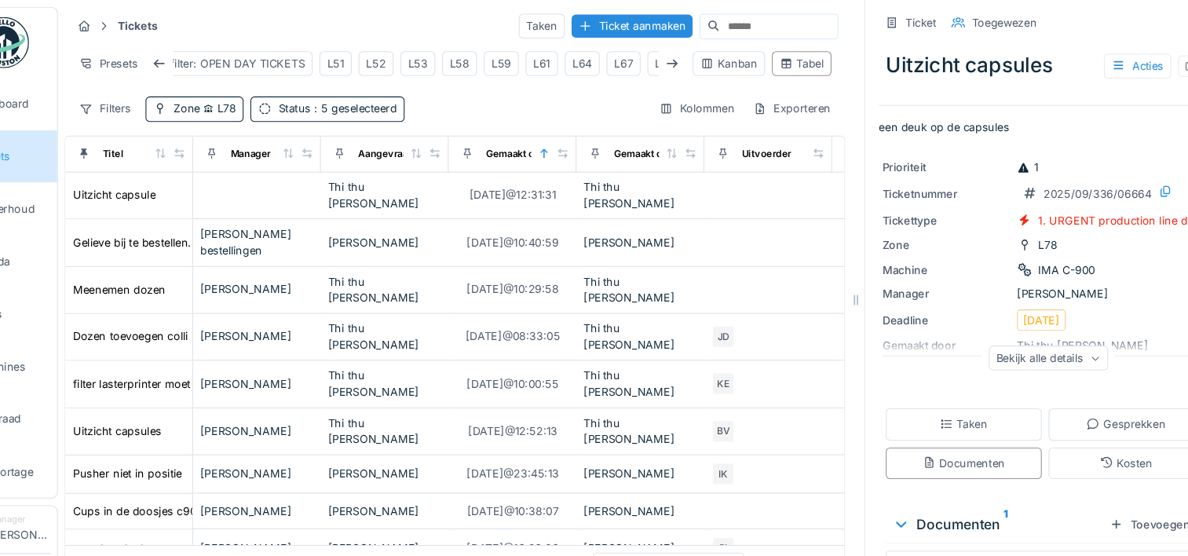
scroll to position [0, 0]
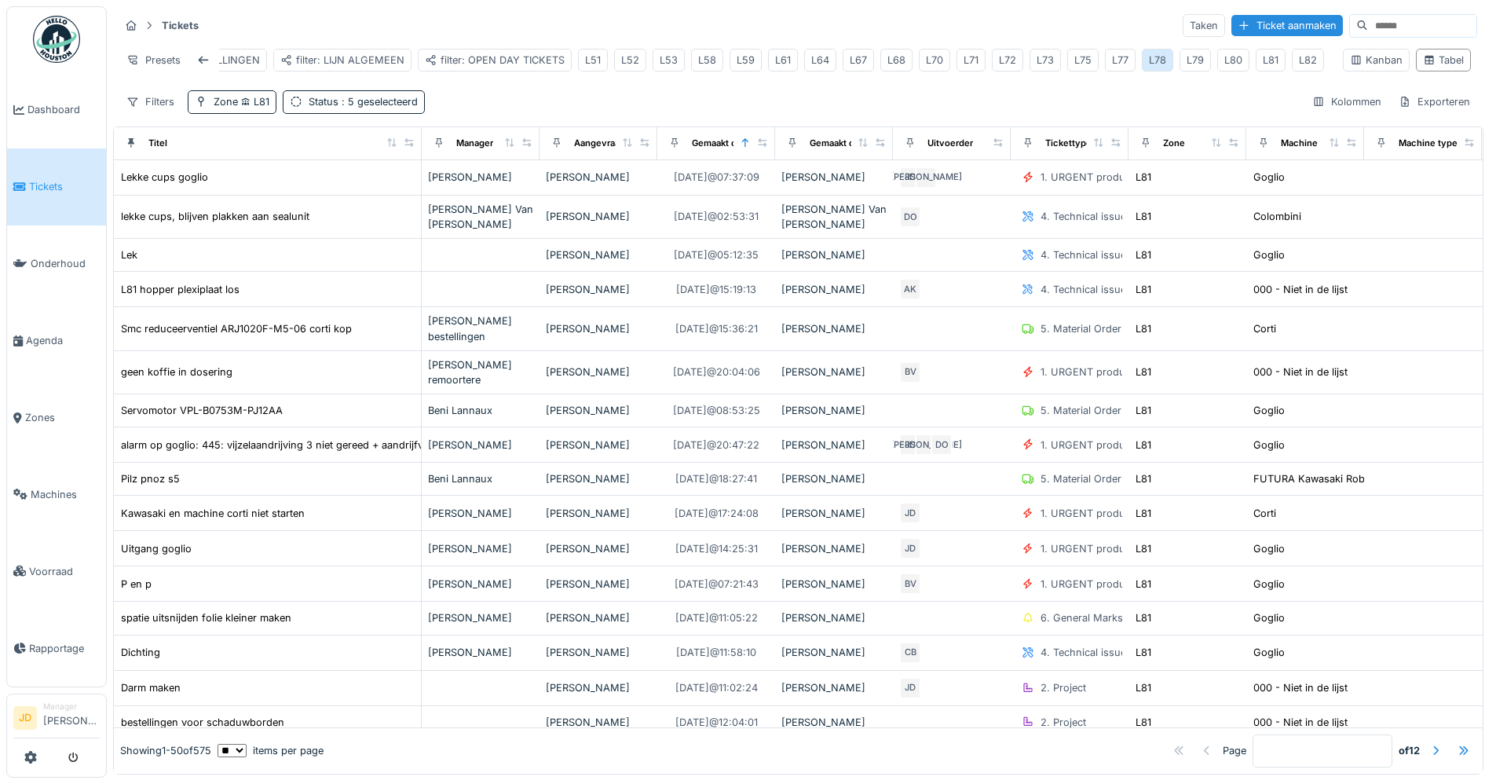
click at [1149, 63] on div "L78" at bounding box center [1157, 60] width 17 height 15
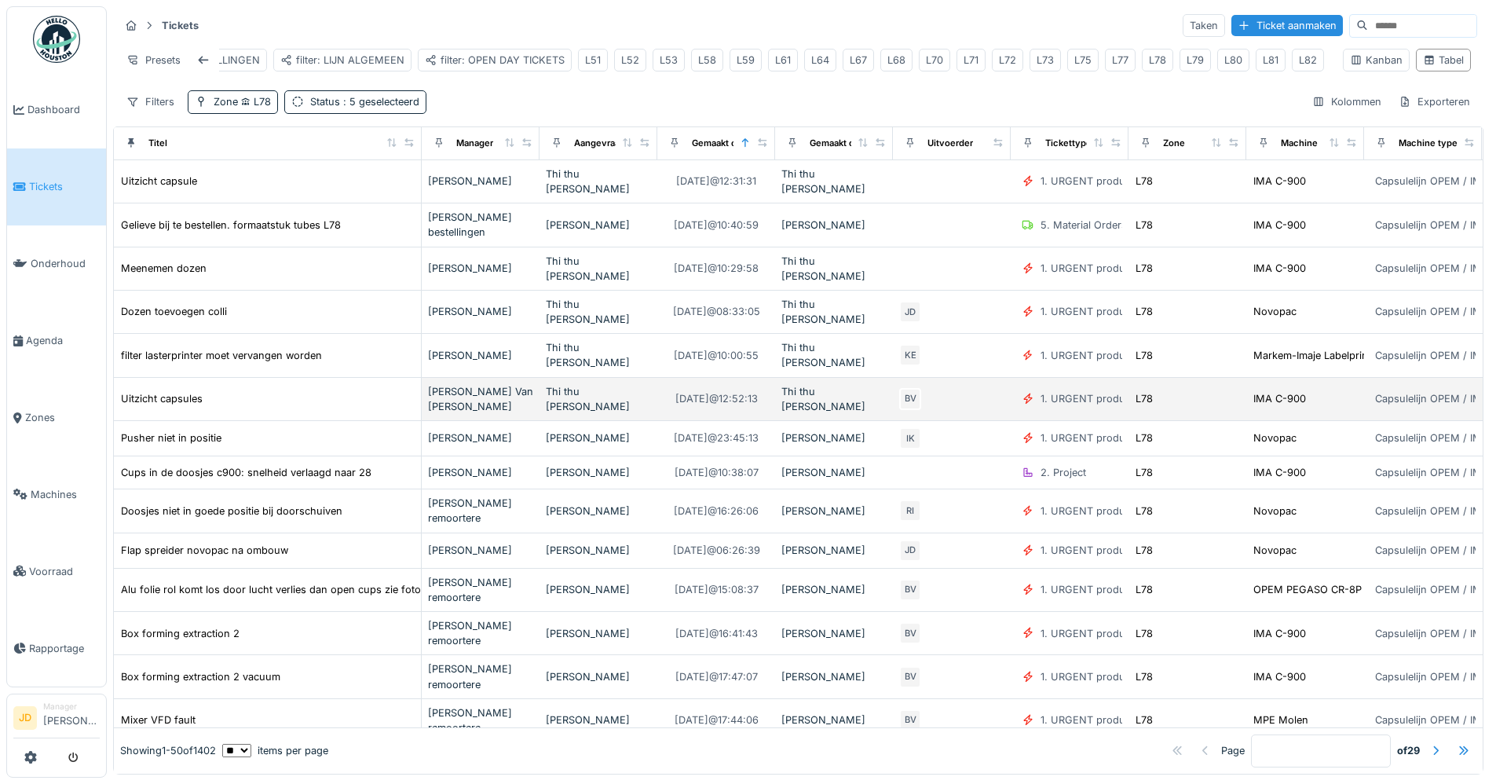
click at [273, 390] on div "Uitzicht capsules" at bounding box center [267, 398] width 295 height 16
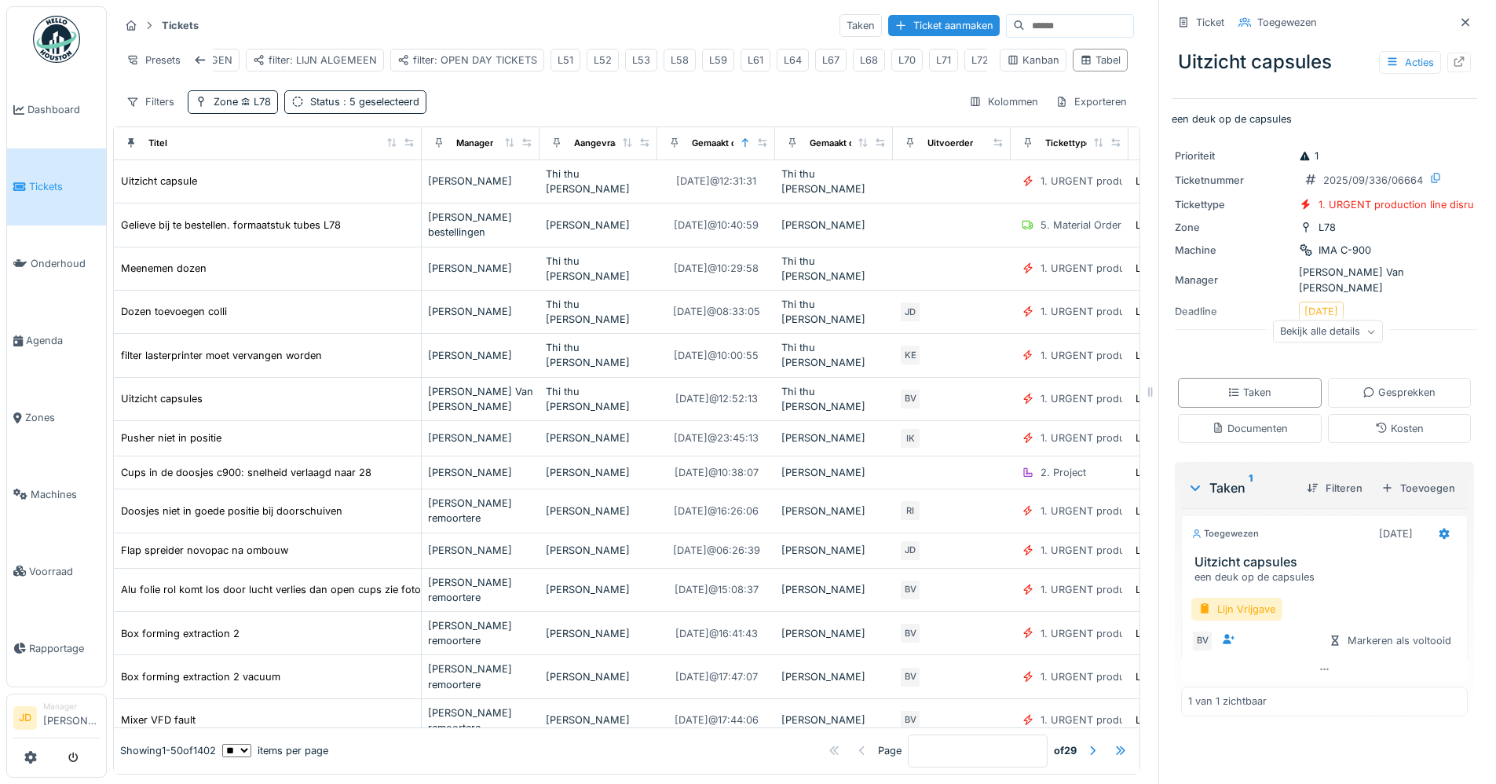
scroll to position [12, 0]
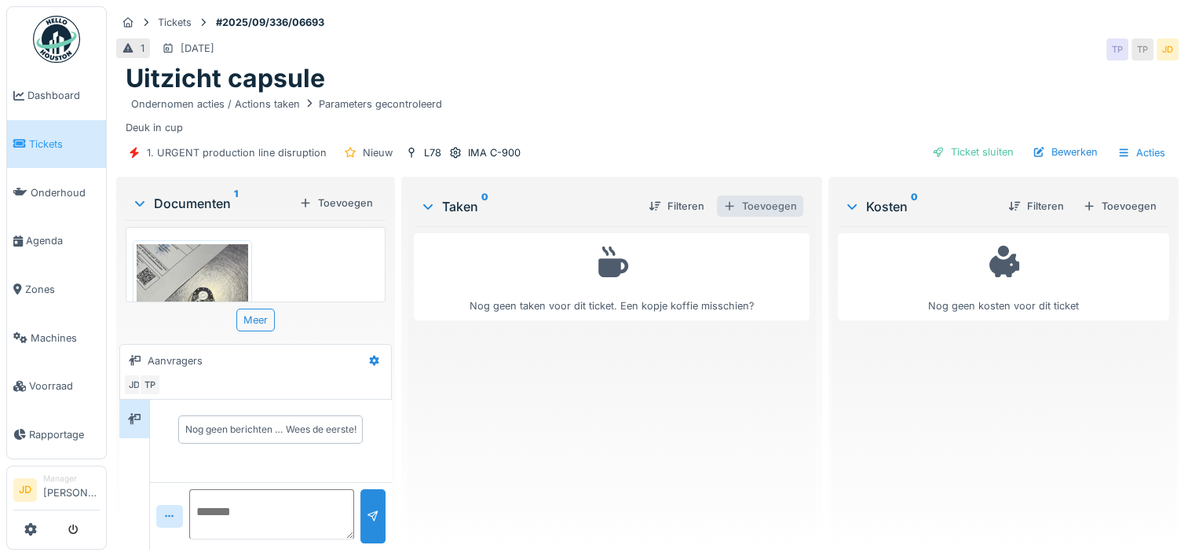
click at [772, 214] on div "Toevoegen" at bounding box center [760, 206] width 86 height 21
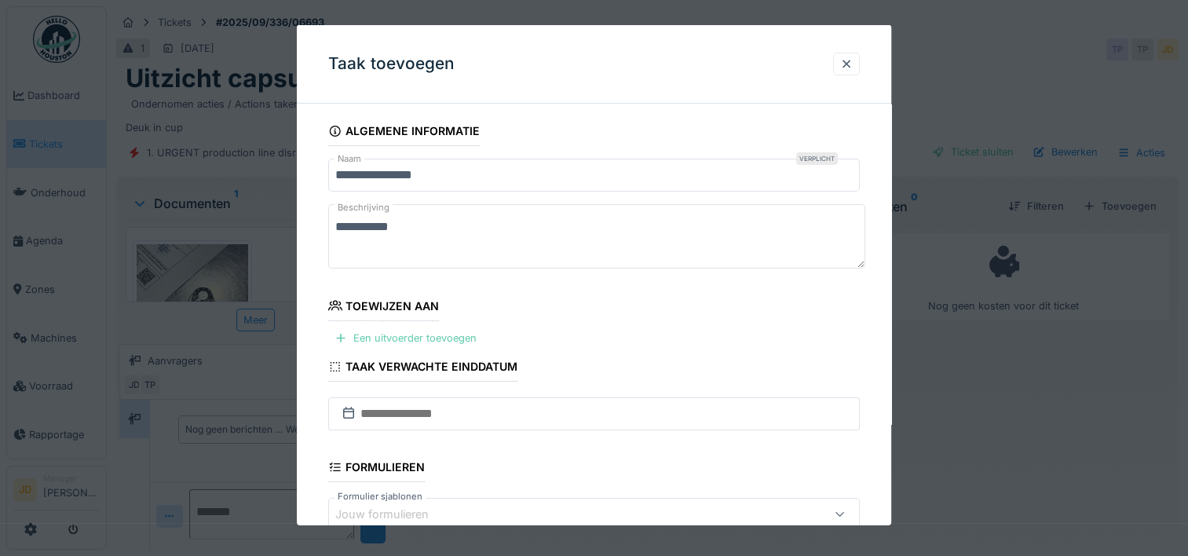
click at [413, 335] on div "Een uitvoerder toevoegen" at bounding box center [405, 338] width 155 height 21
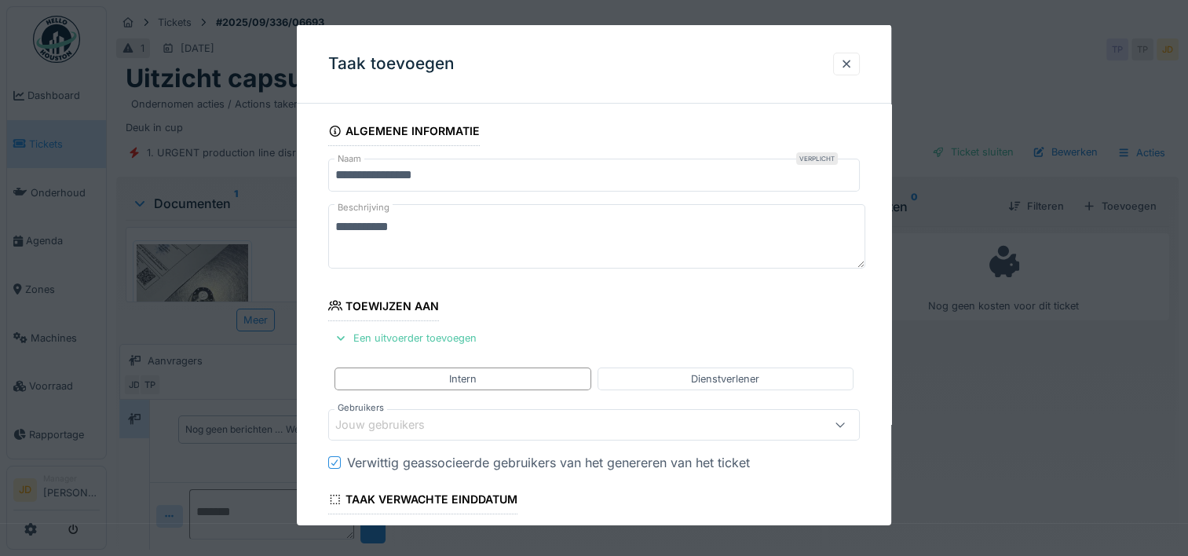
click at [408, 434] on div "Jouw gebruikers" at bounding box center [594, 424] width 532 height 31
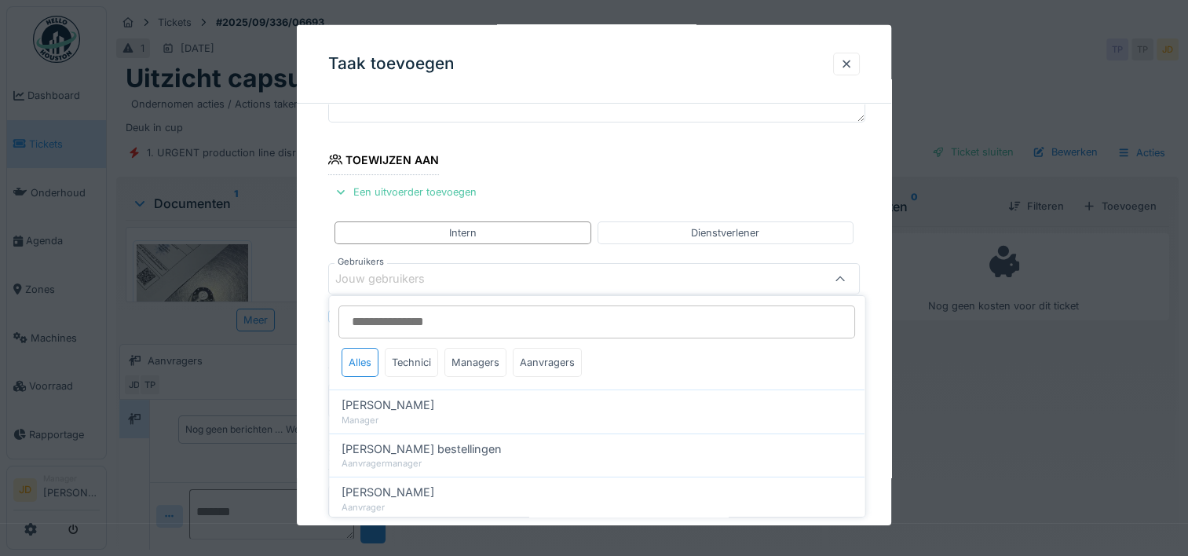
scroll to position [148, 0]
type input "*****"
click at [448, 404] on div "[PERSON_NAME]" at bounding box center [597, 405] width 510 height 17
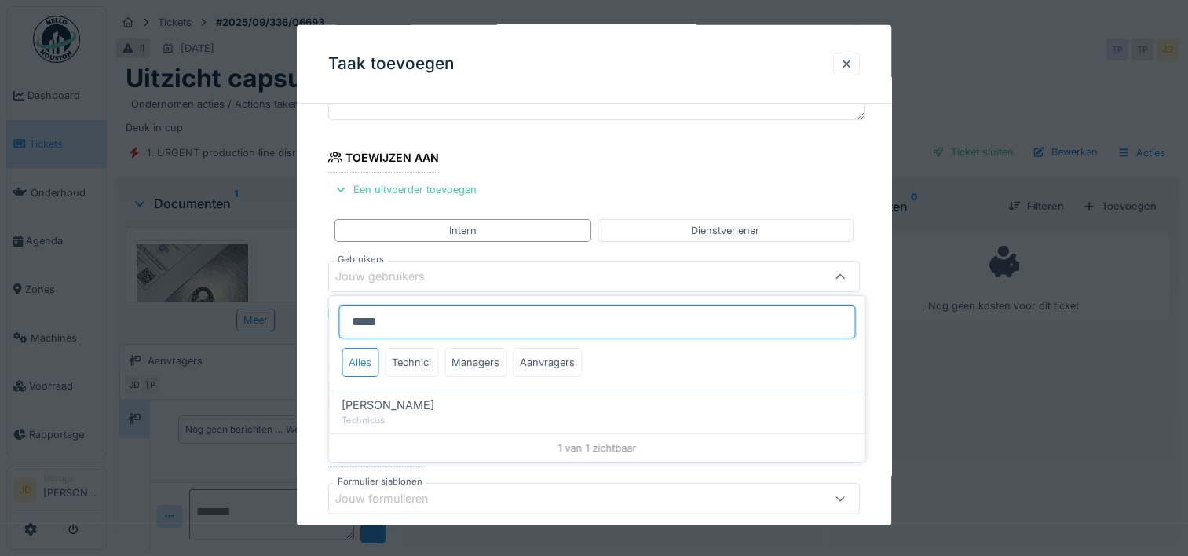
type input "*****"
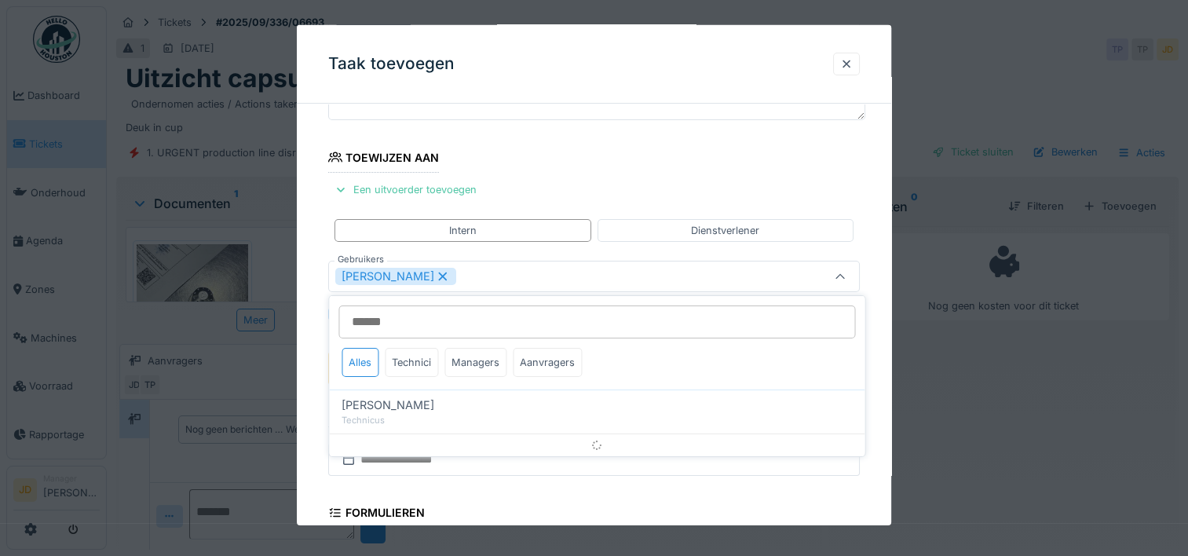
click at [840, 274] on icon at bounding box center [840, 277] width 13 height 10
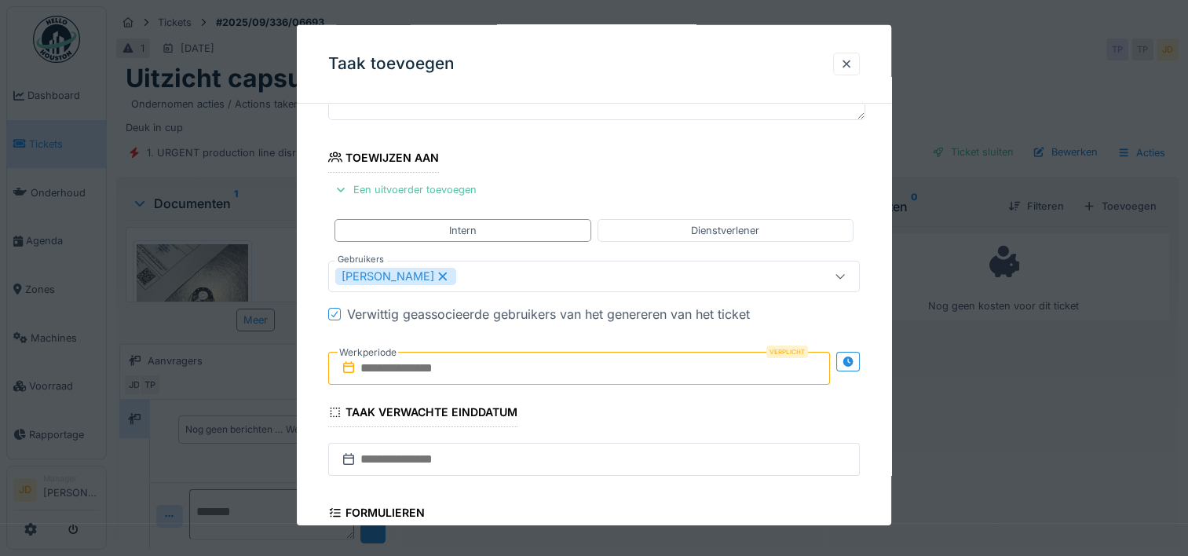
click at [434, 366] on input "text" at bounding box center [579, 368] width 502 height 33
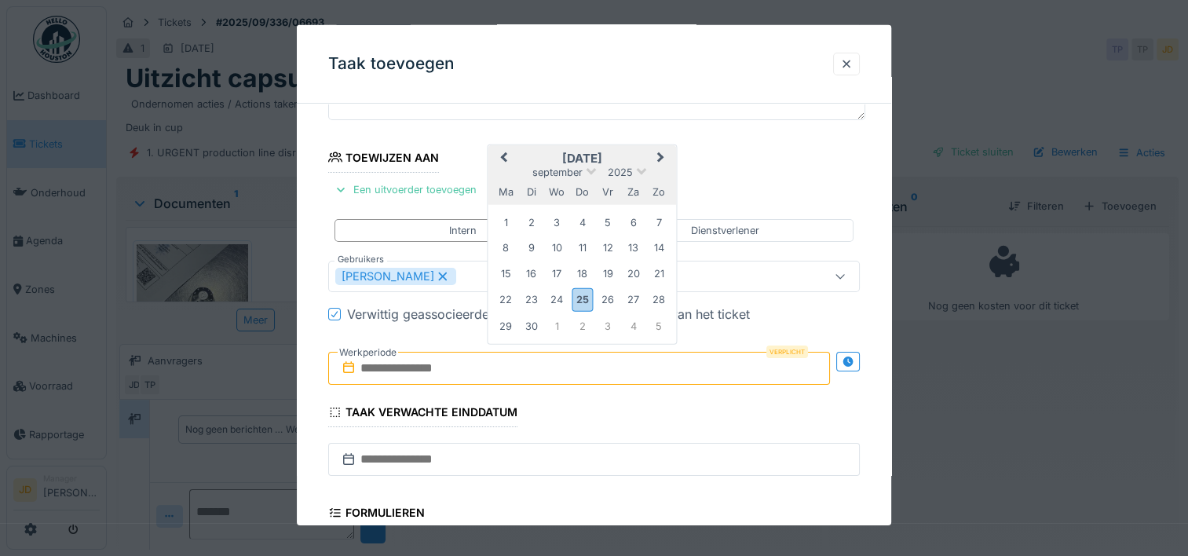
click at [623, 152] on h2 "september 2025" at bounding box center [583, 159] width 188 height 14
click at [583, 296] on div "25" at bounding box center [582, 299] width 21 height 23
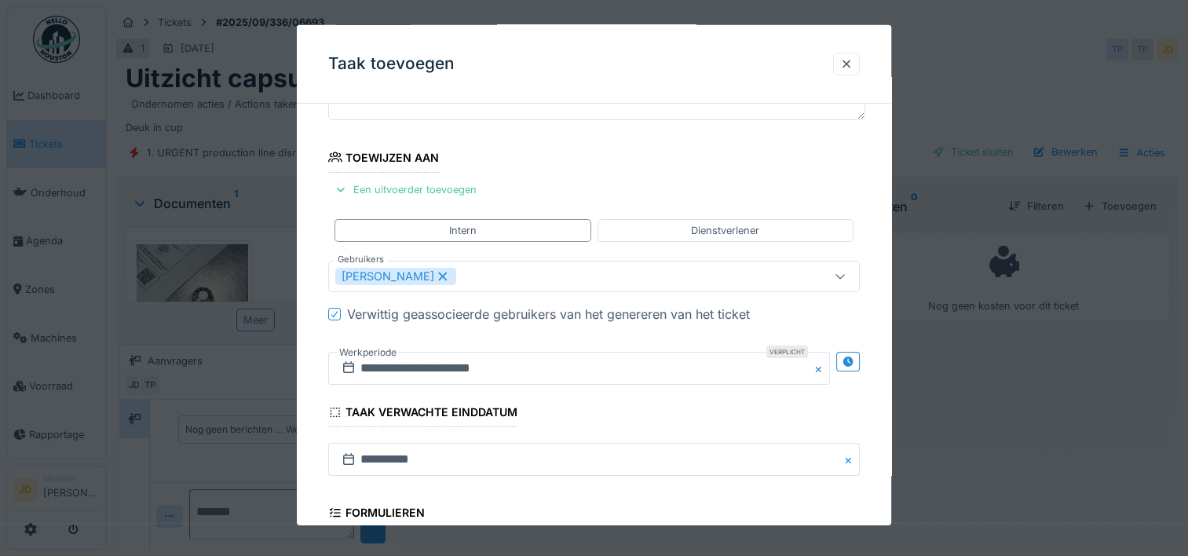
scroll to position [393, 0]
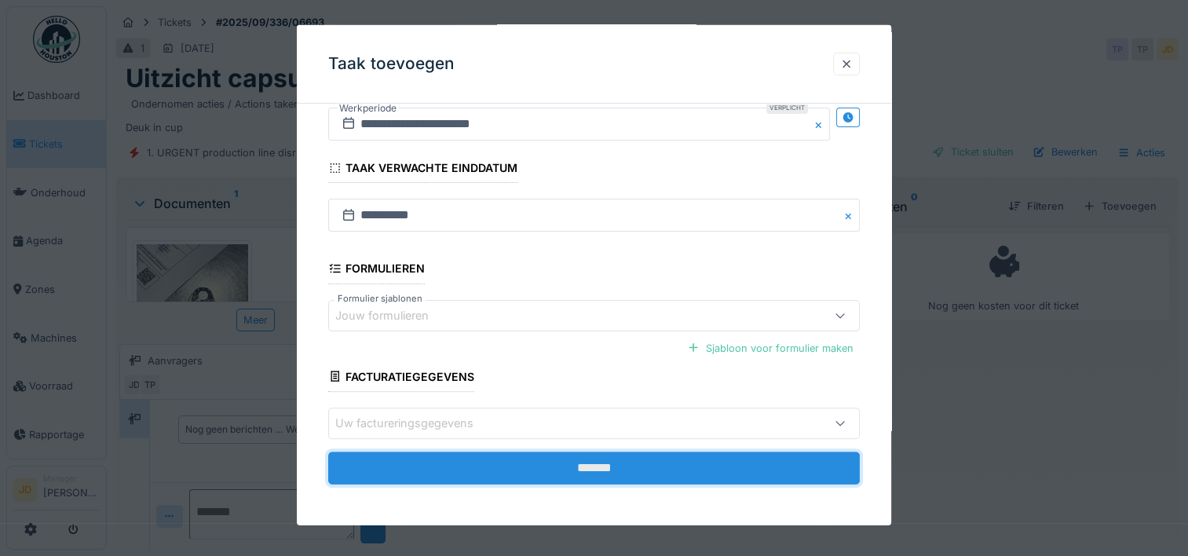
click at [598, 456] on input "*******" at bounding box center [594, 468] width 532 height 33
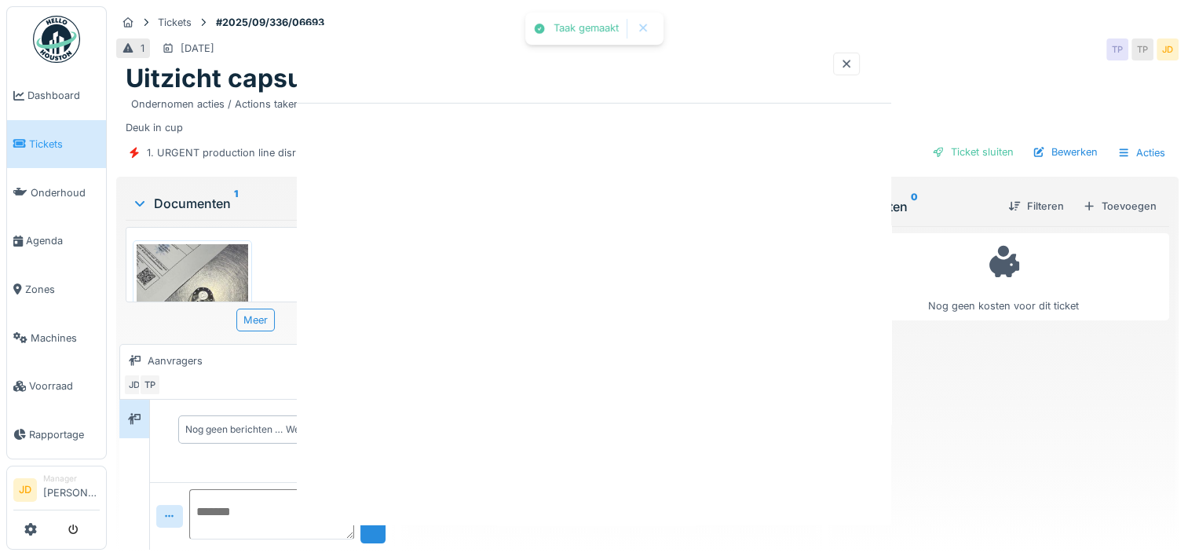
scroll to position [0, 0]
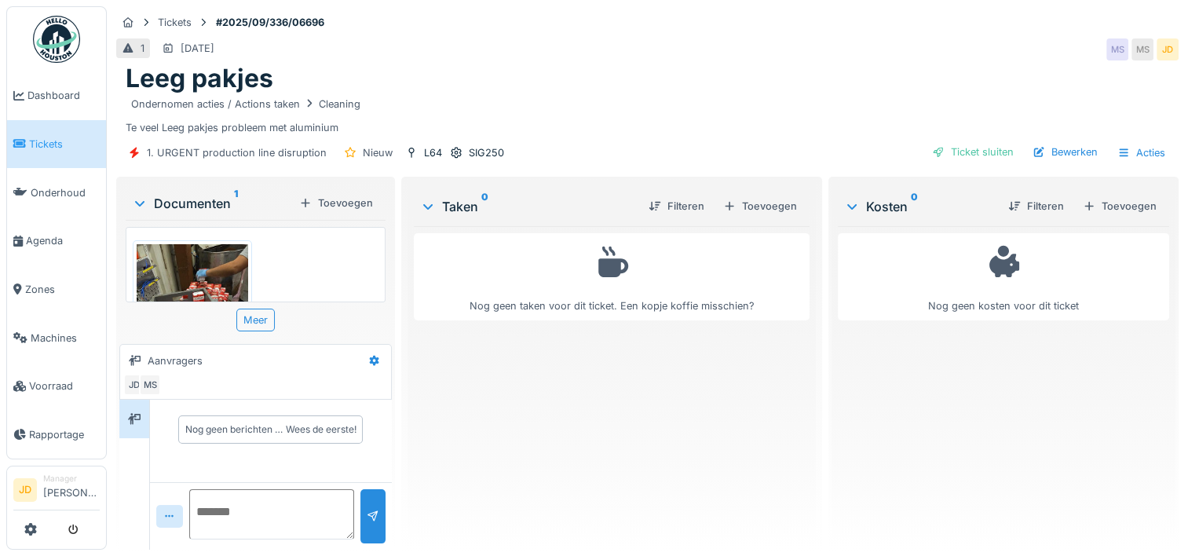
click at [176, 276] on img at bounding box center [193, 318] width 112 height 149
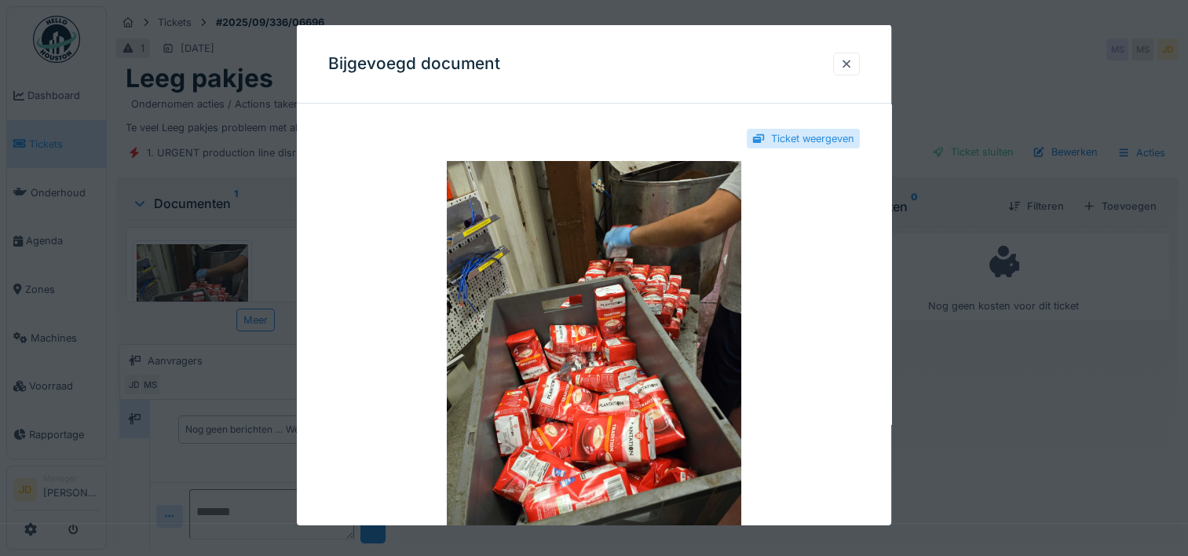
scroll to position [12, 0]
click at [1024, 421] on div at bounding box center [594, 278] width 1188 height 556
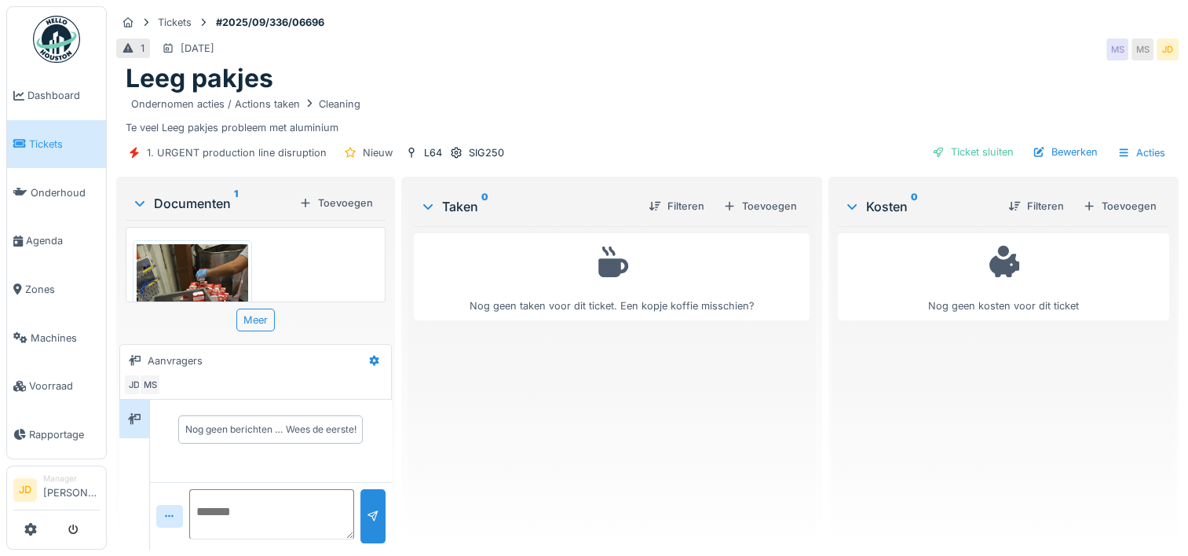
click at [174, 251] on img at bounding box center [193, 318] width 112 height 149
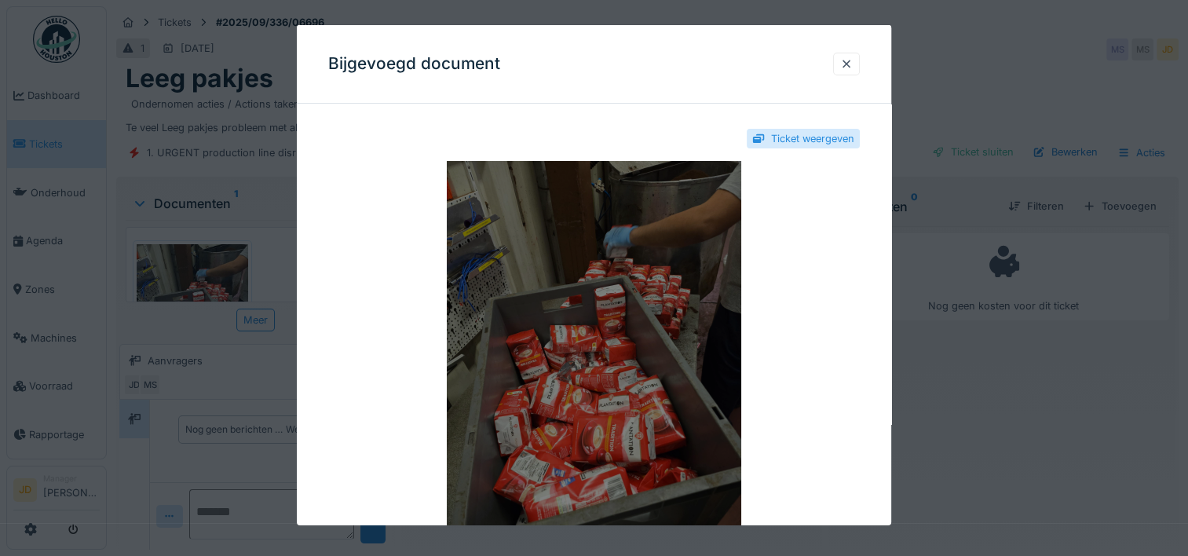
click at [685, 410] on img at bounding box center [594, 357] width 532 height 393
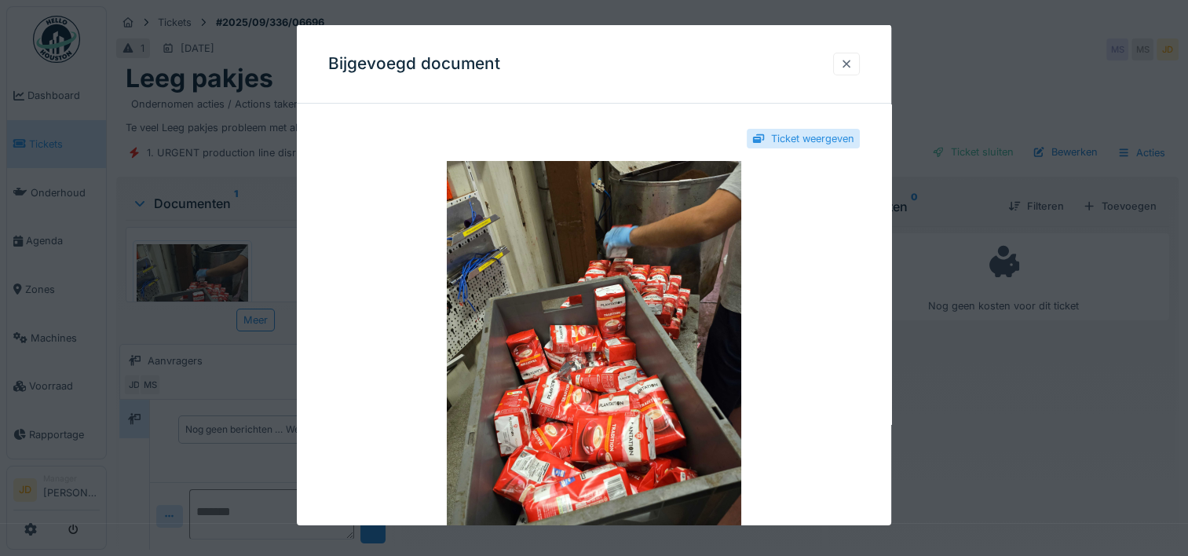
click at [853, 67] on div at bounding box center [846, 64] width 13 height 15
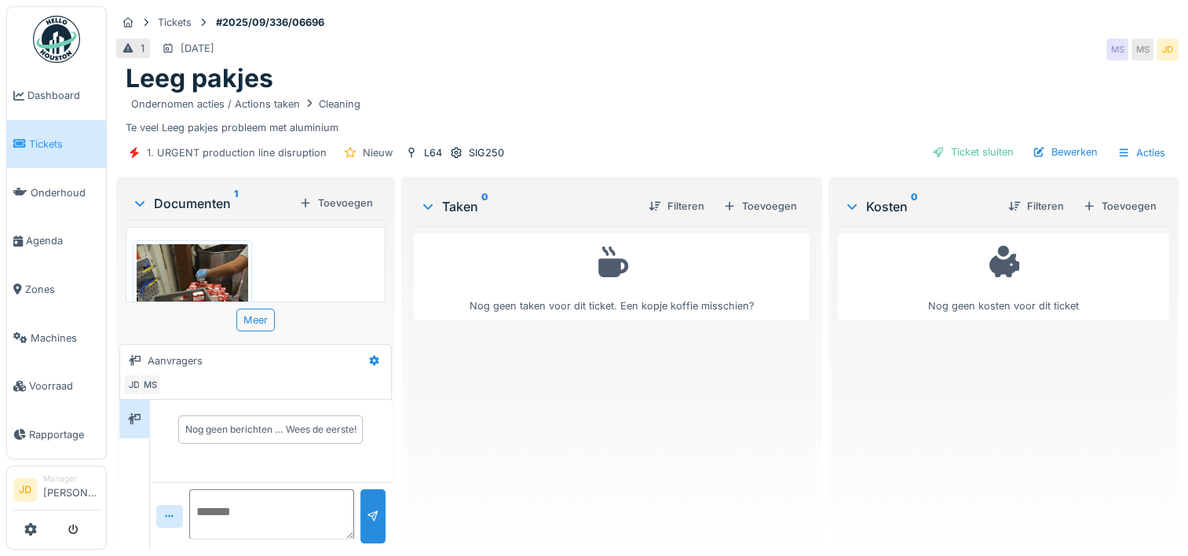
click at [204, 252] on img at bounding box center [193, 318] width 112 height 149
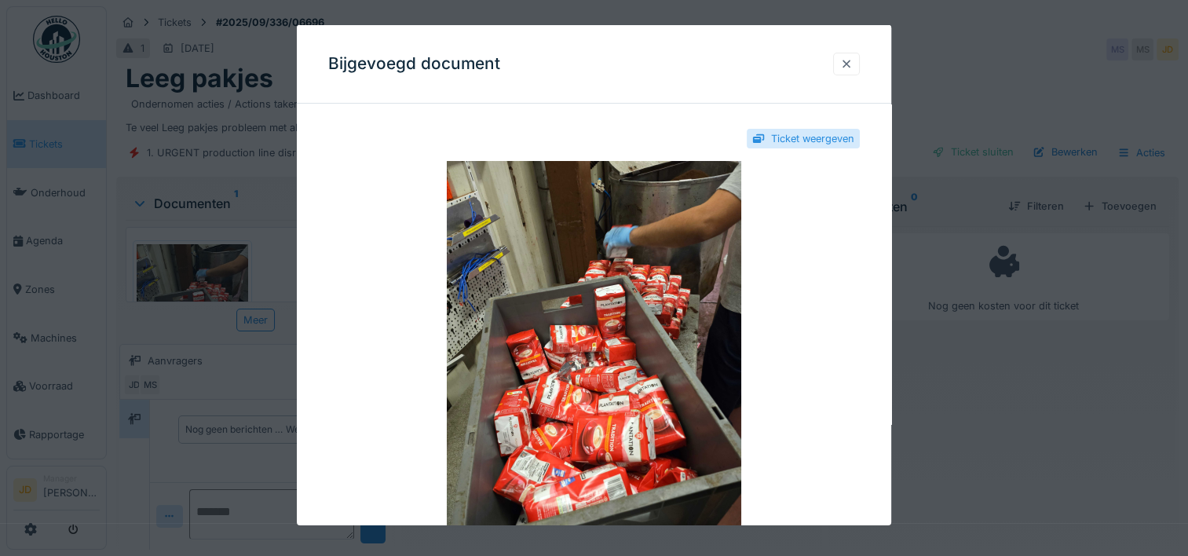
click at [853, 64] on div at bounding box center [846, 64] width 13 height 15
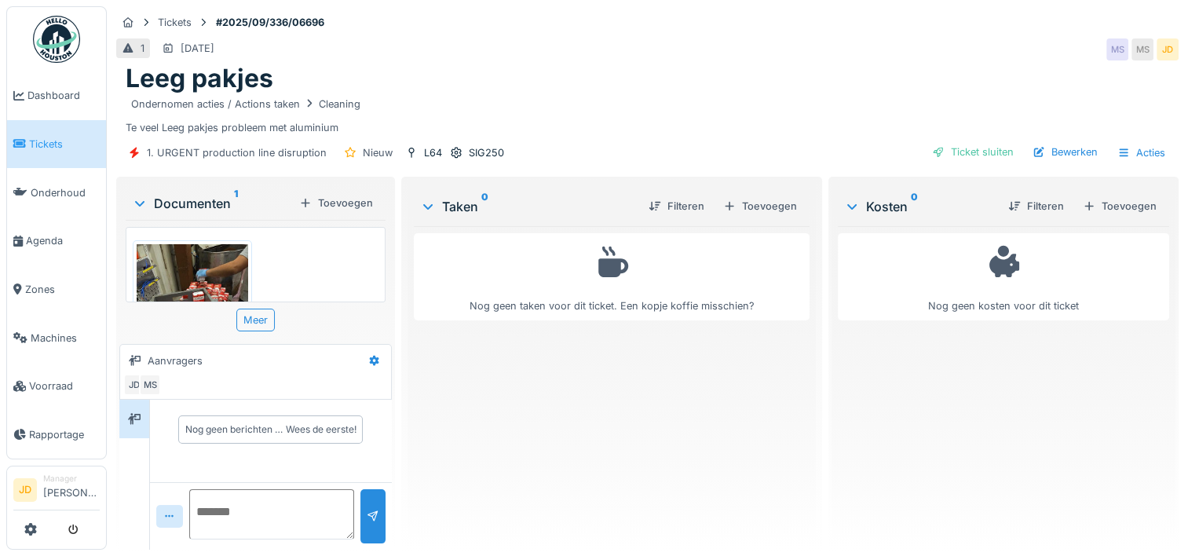
click at [160, 271] on img at bounding box center [193, 318] width 112 height 149
